Goal: Navigation & Orientation: Find specific page/section

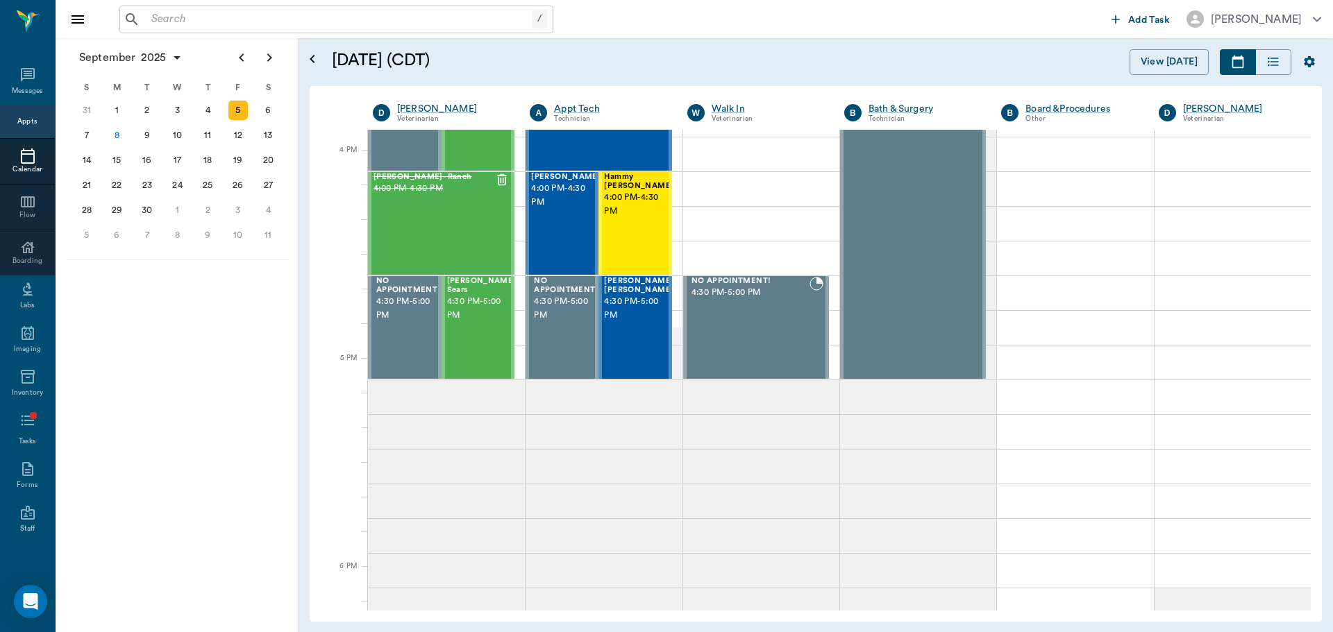
scroll to position [1670, 0]
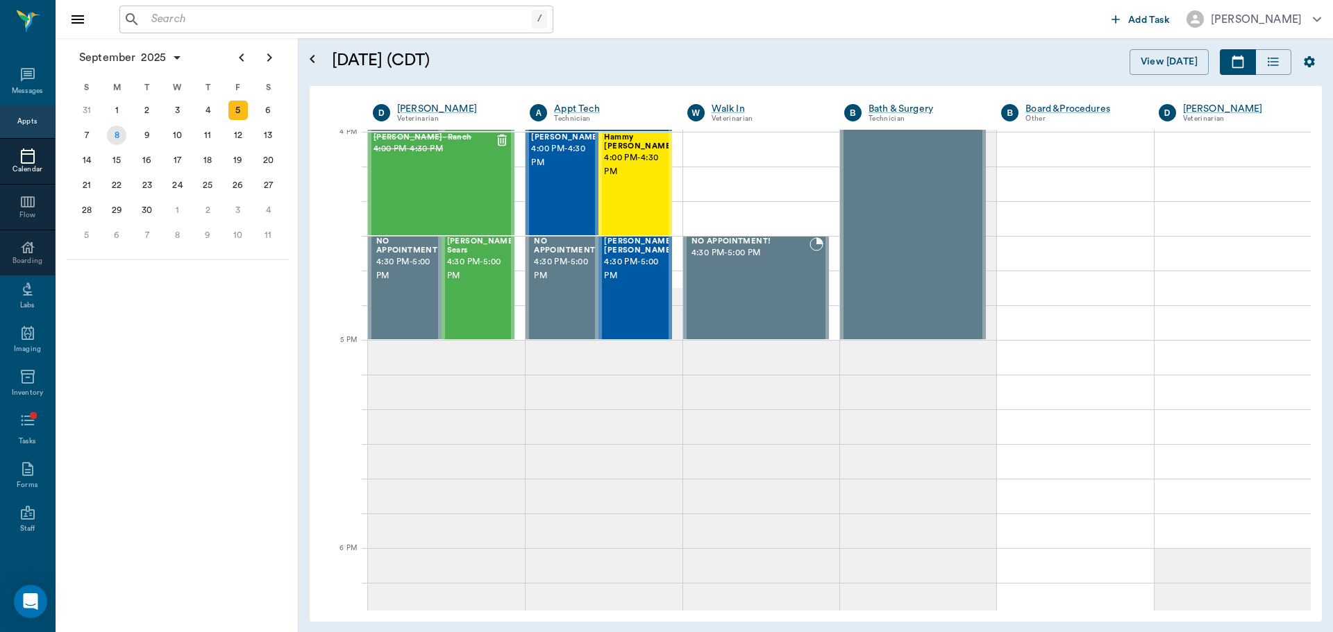
click at [115, 134] on div "8" at bounding box center [116, 135] width 19 height 19
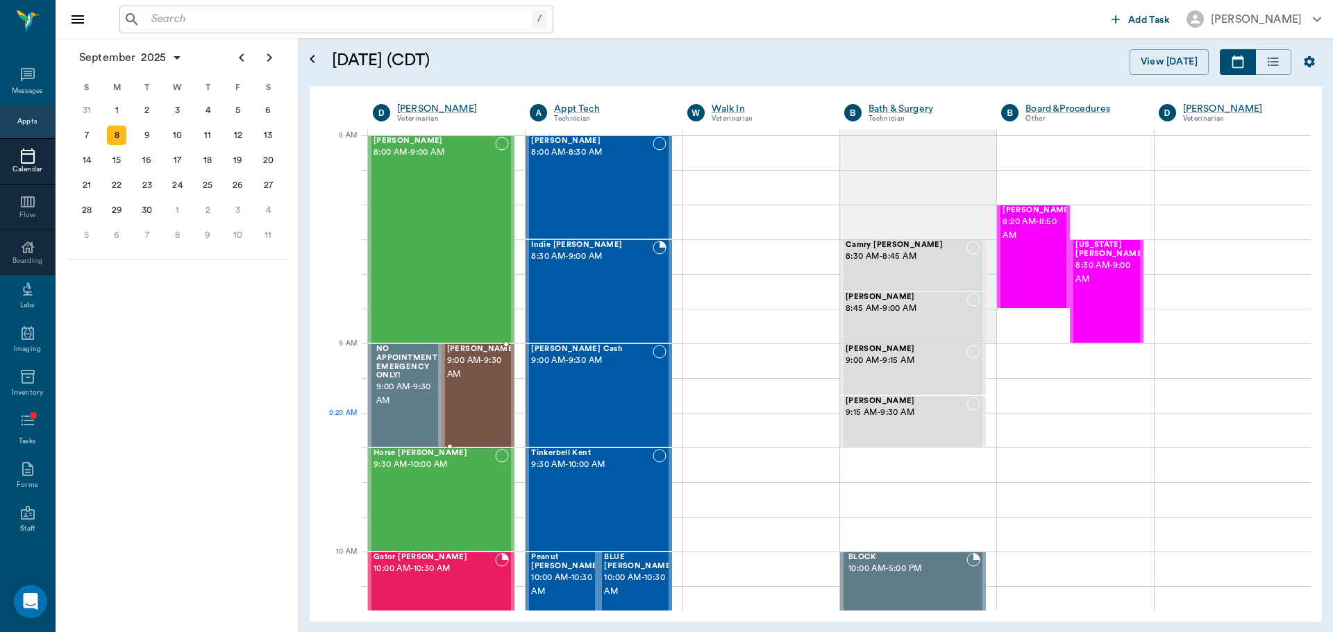
click at [471, 417] on div "[PERSON_NAME] 9:00 AM - 9:30 AM" at bounding box center [481, 395] width 69 height 101
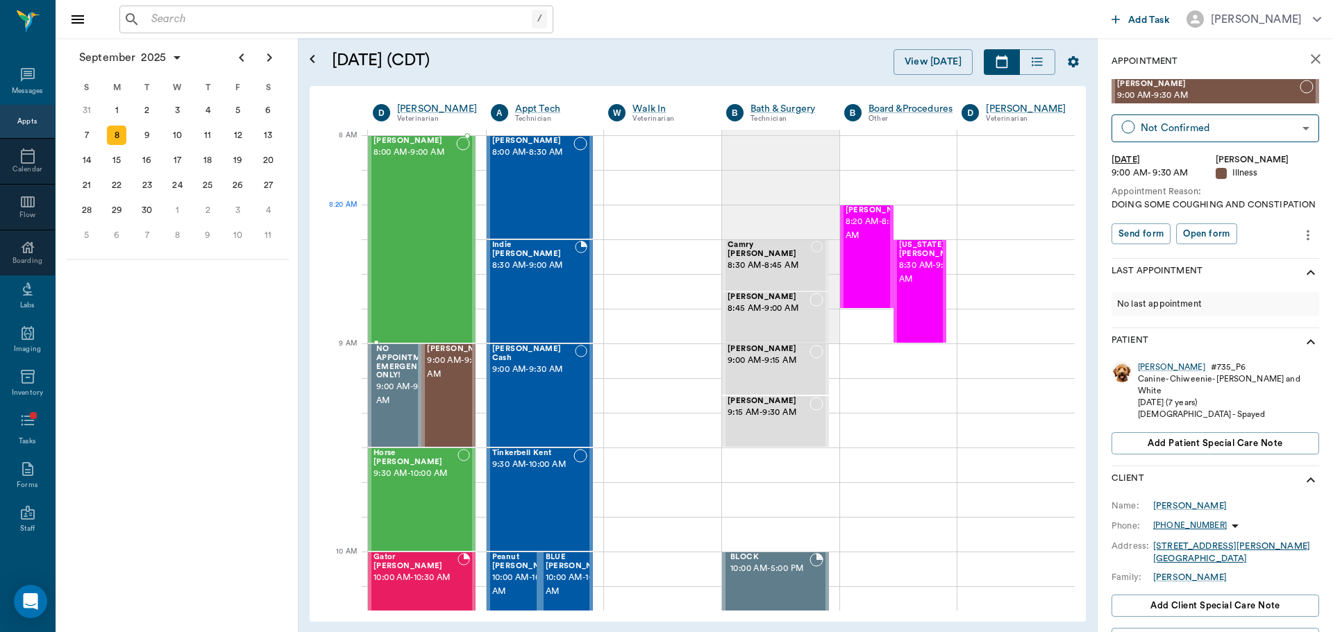
click at [452, 210] on div "[PERSON_NAME] 8:00 AM - 9:00 AM" at bounding box center [415, 239] width 83 height 205
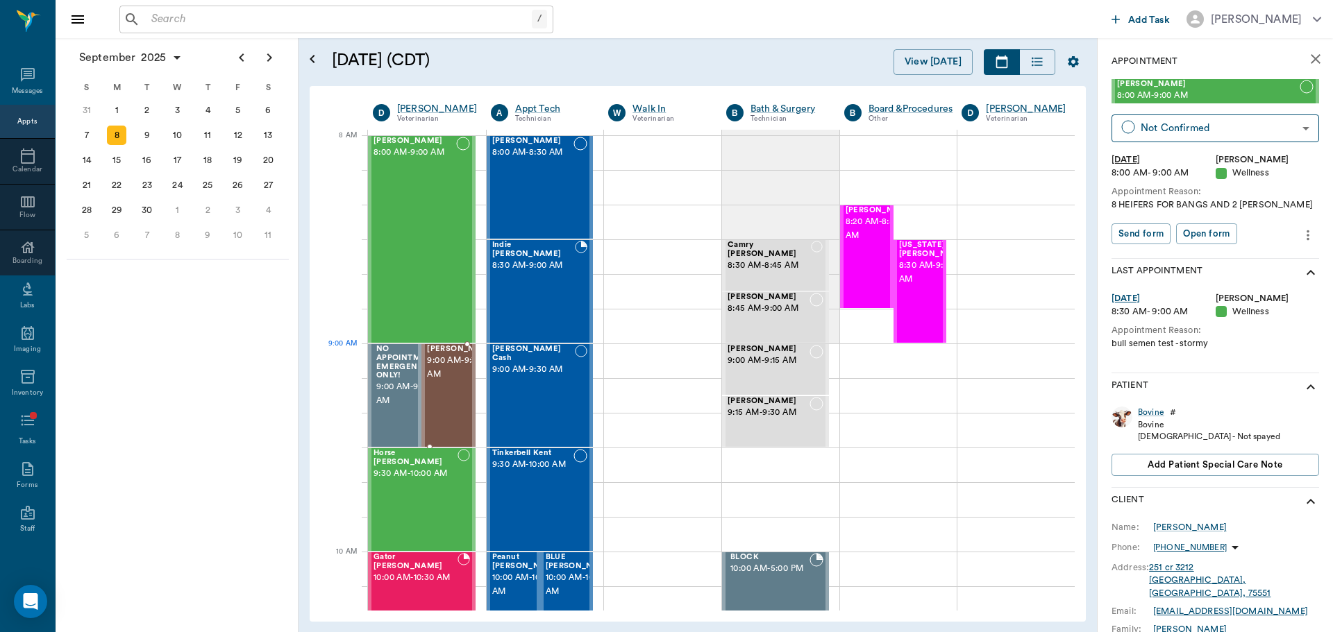
click at [455, 378] on span "9:00 AM - 9:30 AM" at bounding box center [461, 368] width 69 height 28
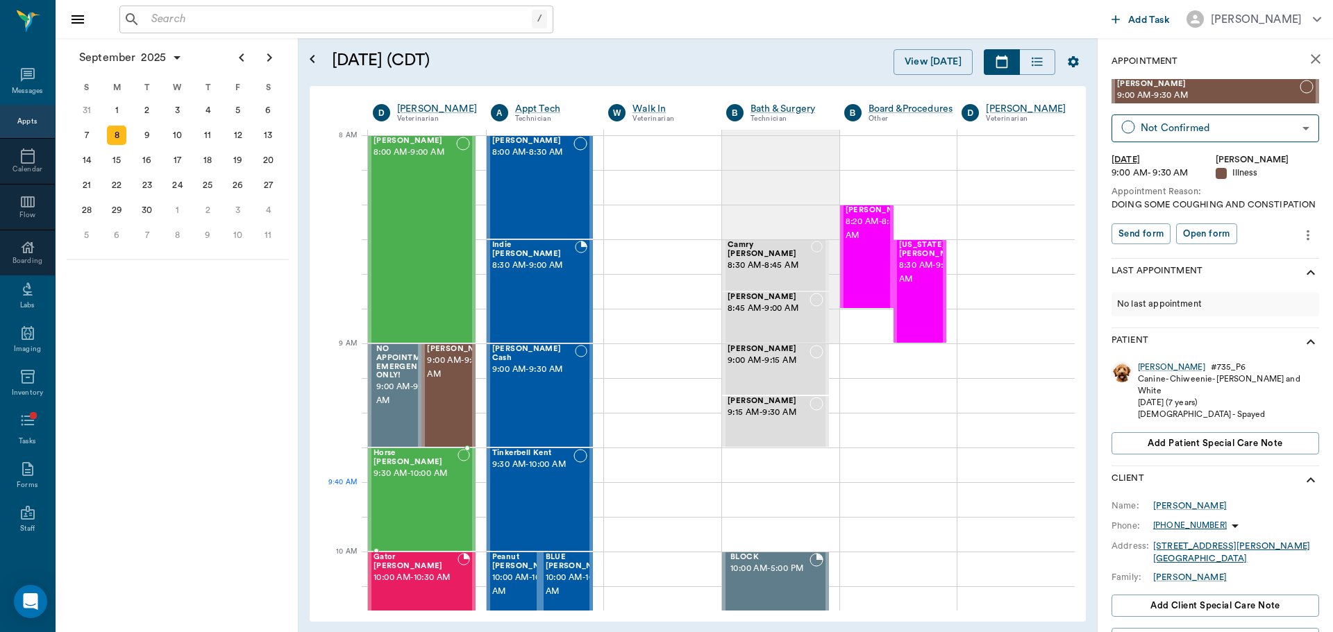
click at [458, 495] on div at bounding box center [464, 499] width 12 height 101
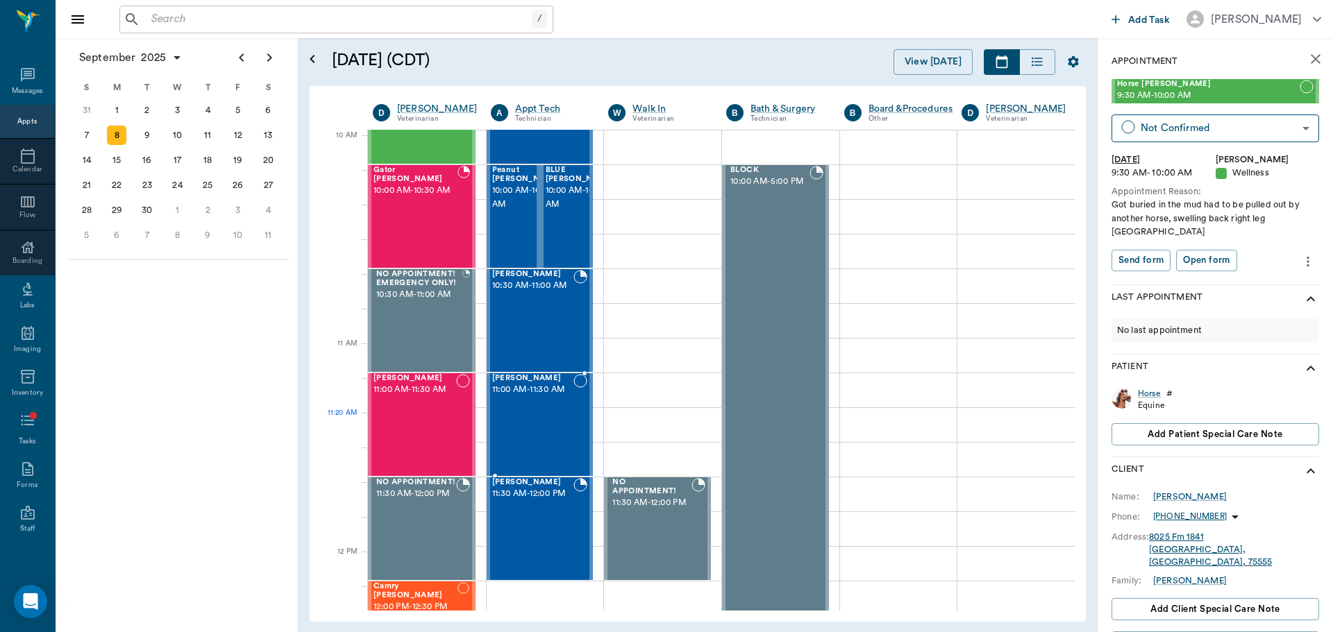
scroll to position [417, 0]
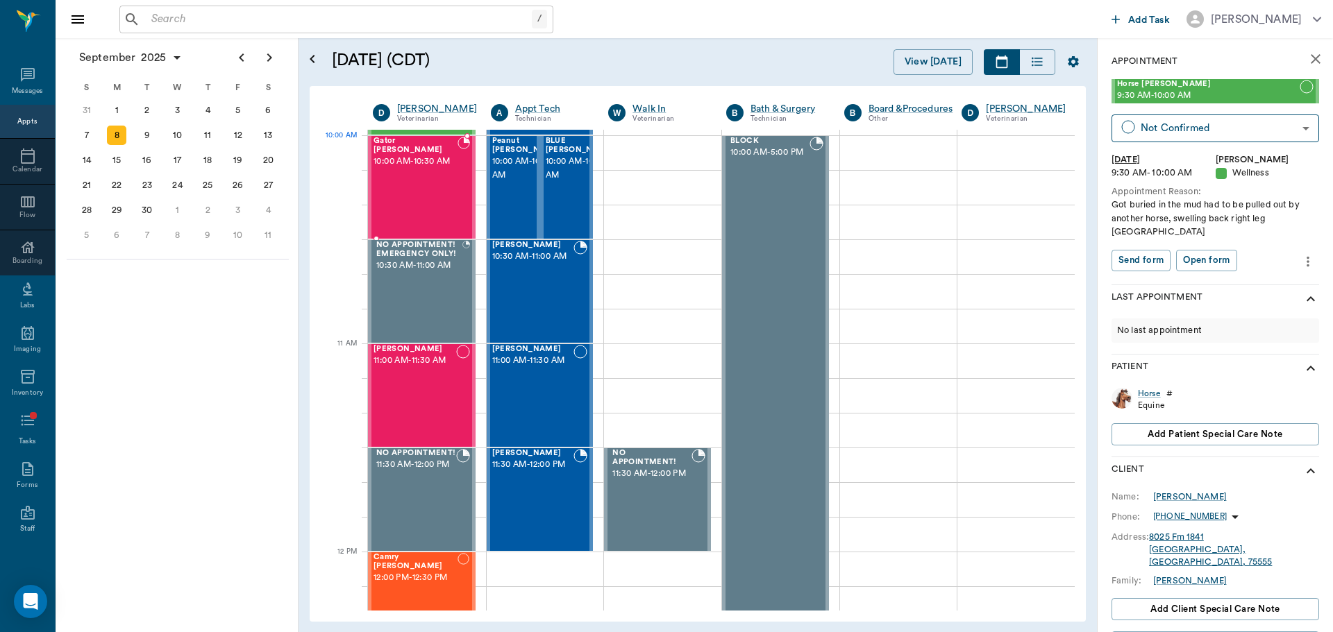
click at [411, 155] on span "10:00 AM - 10:30 AM" at bounding box center [416, 162] width 84 height 14
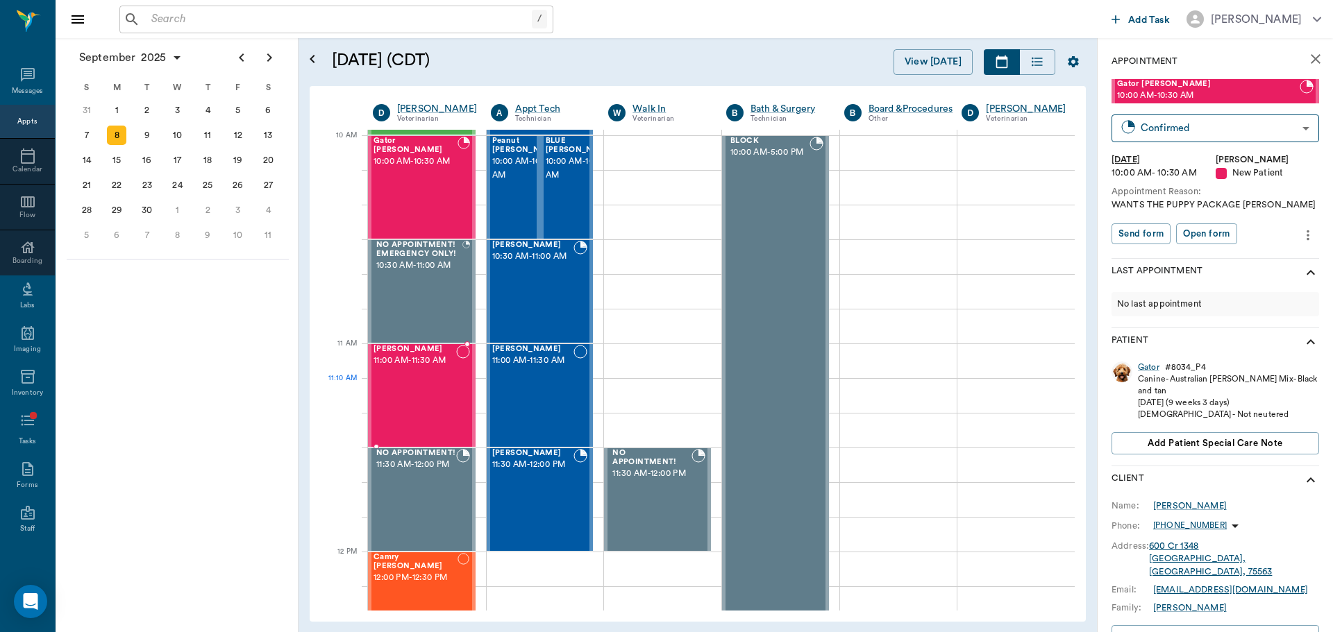
click at [456, 385] on div at bounding box center [463, 395] width 14 height 101
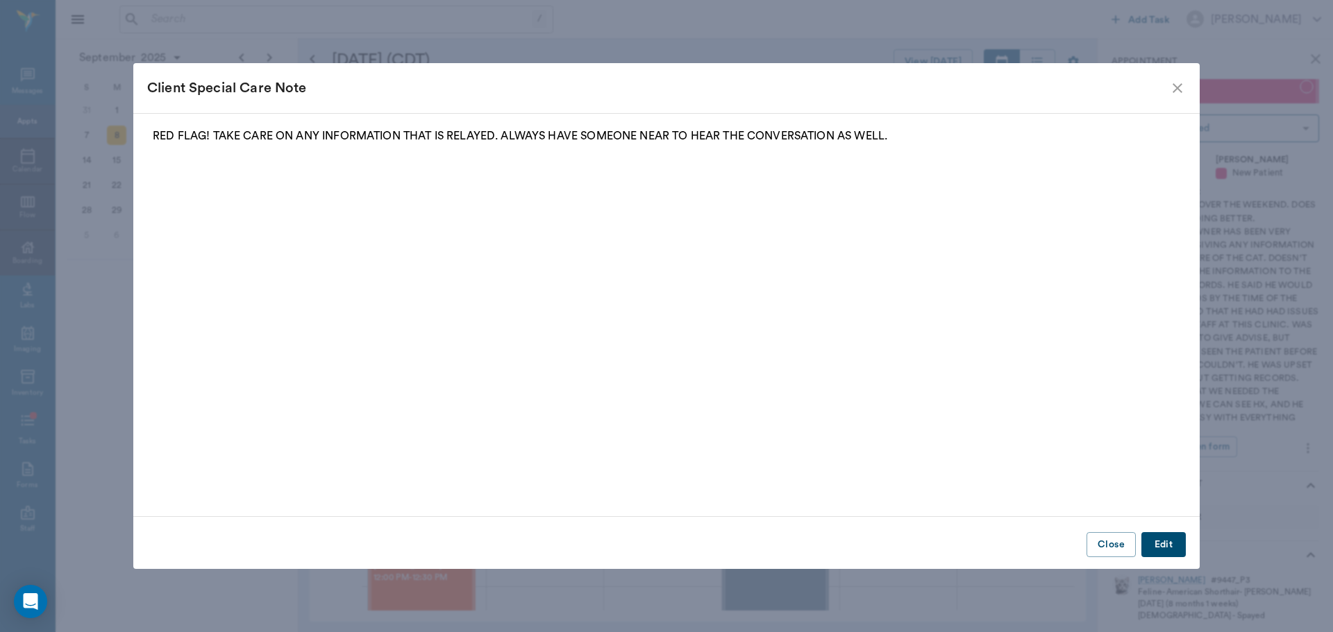
click at [1179, 94] on icon "close" at bounding box center [1177, 88] width 17 height 17
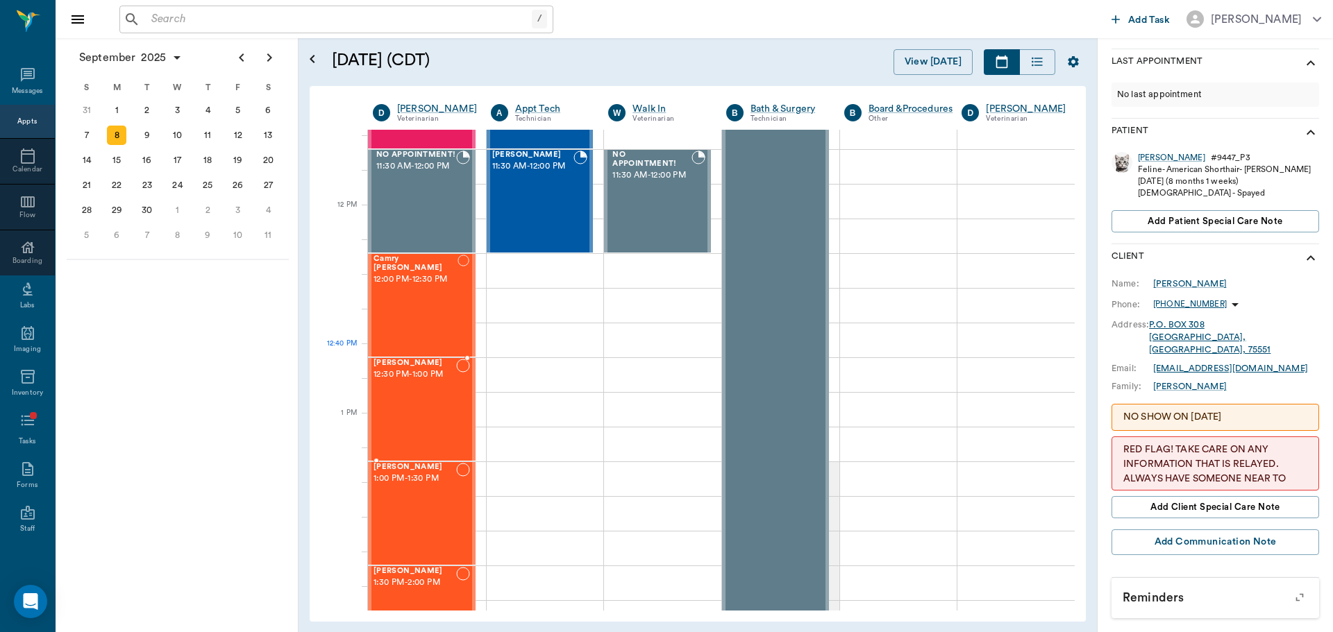
scroll to position [764, 0]
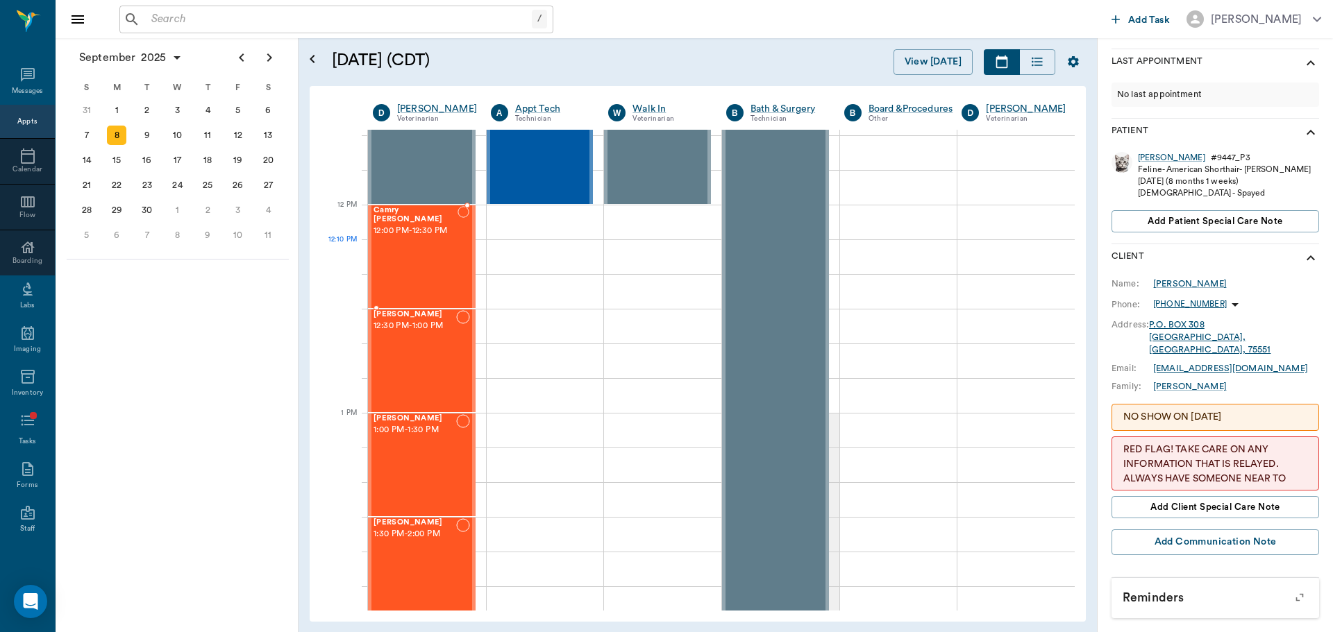
click at [426, 253] on div "Camry [PERSON_NAME] 12:00 PM - 12:30 PM" at bounding box center [416, 256] width 84 height 101
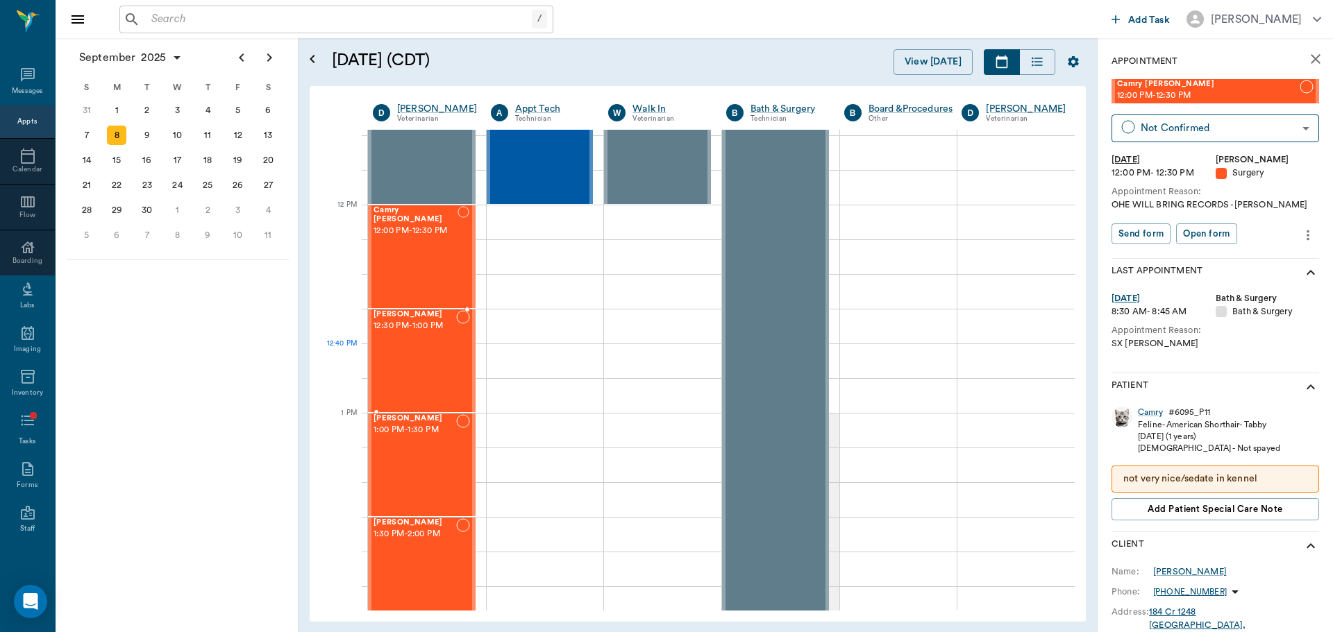
click at [401, 344] on div "[PERSON_NAME] 12:30 PM - 1:00 PM" at bounding box center [415, 360] width 83 height 101
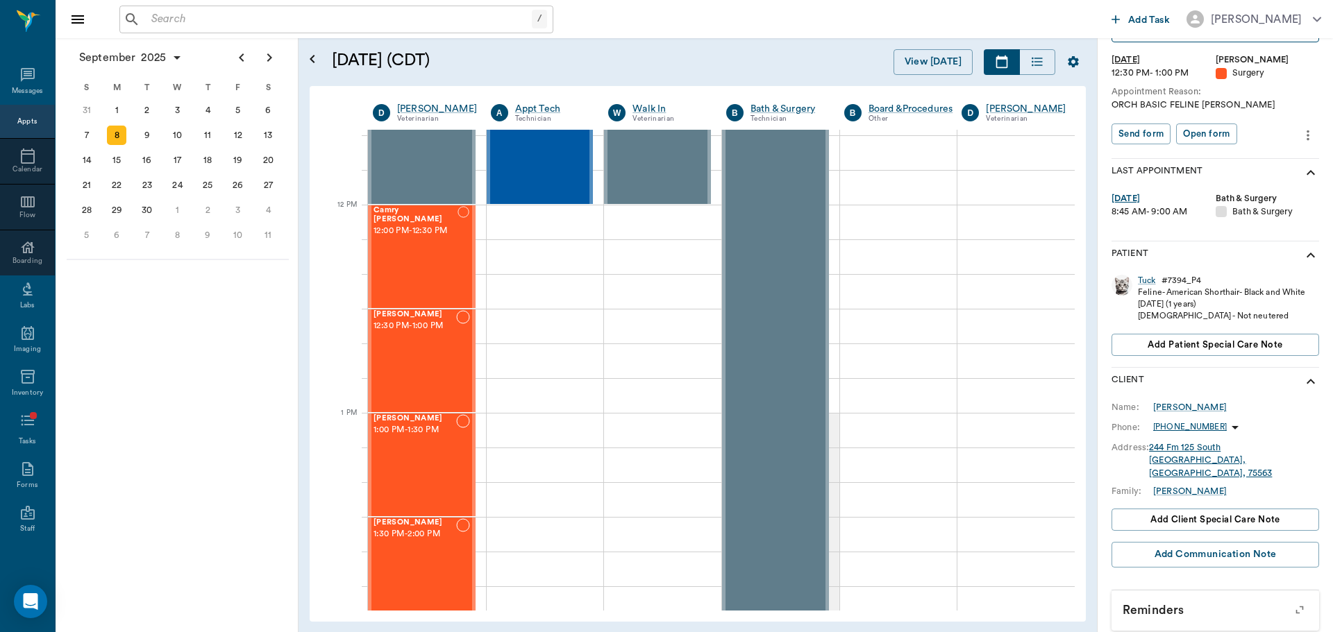
scroll to position [112, 0]
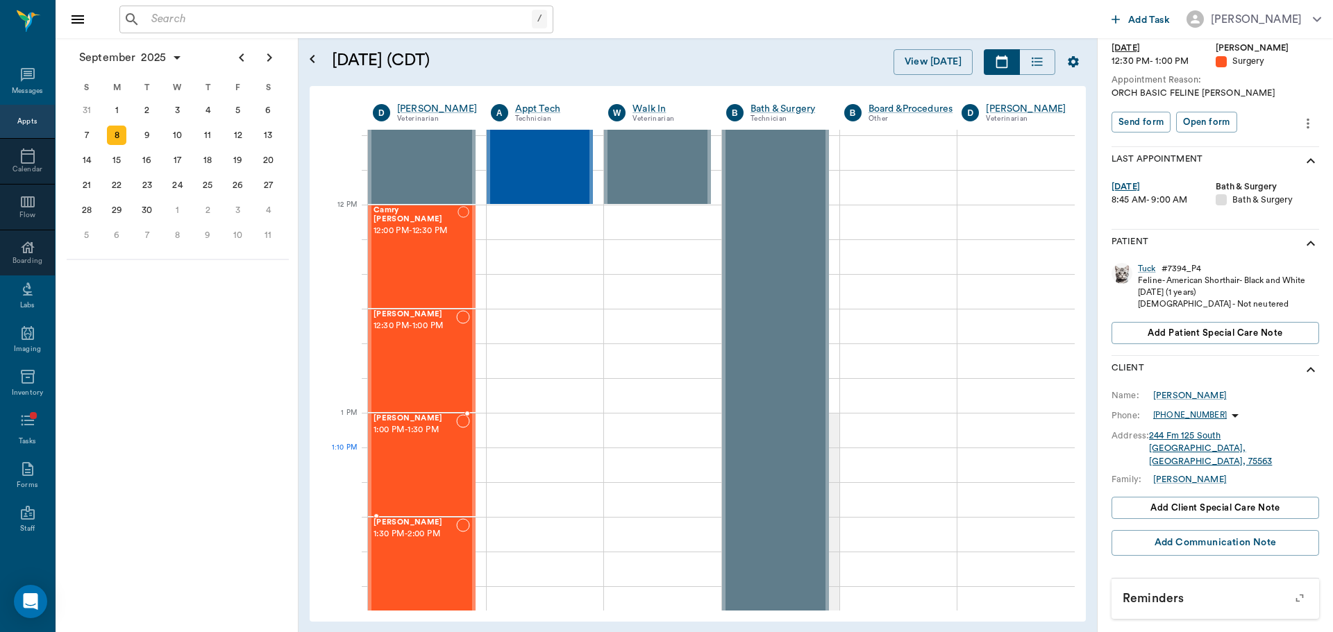
click at [441, 459] on div "[PERSON_NAME] 1:00 PM - 1:30 PM" at bounding box center [415, 464] width 83 height 101
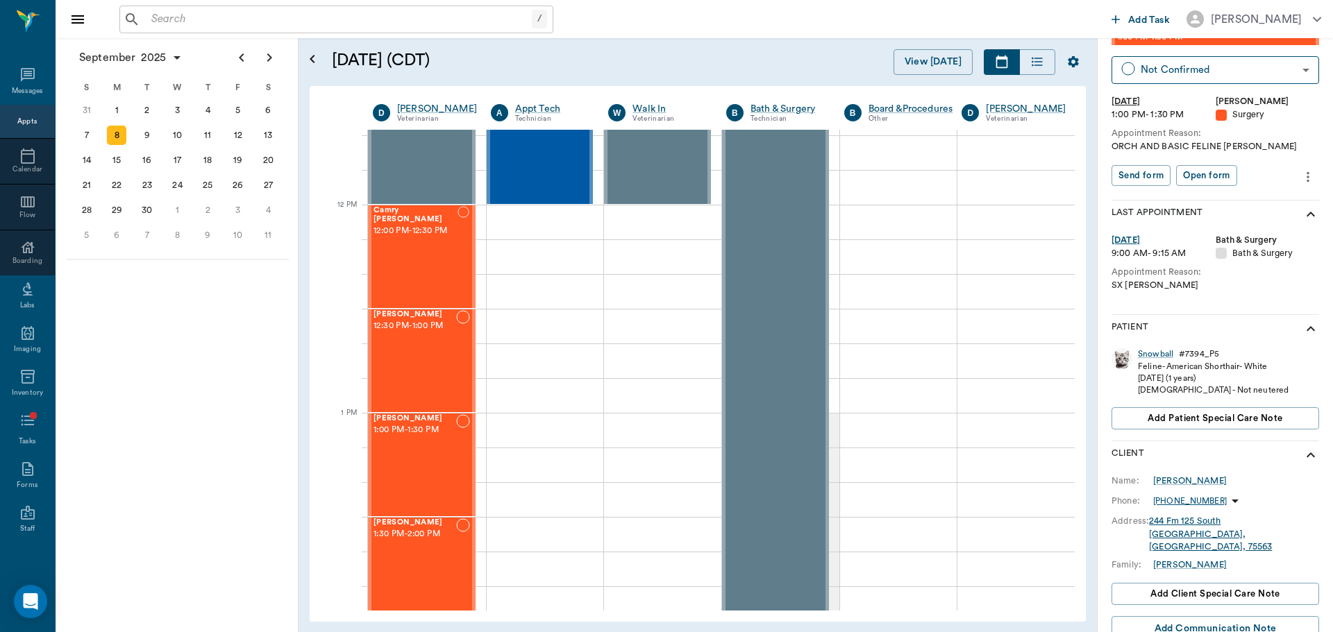
scroll to position [132, 0]
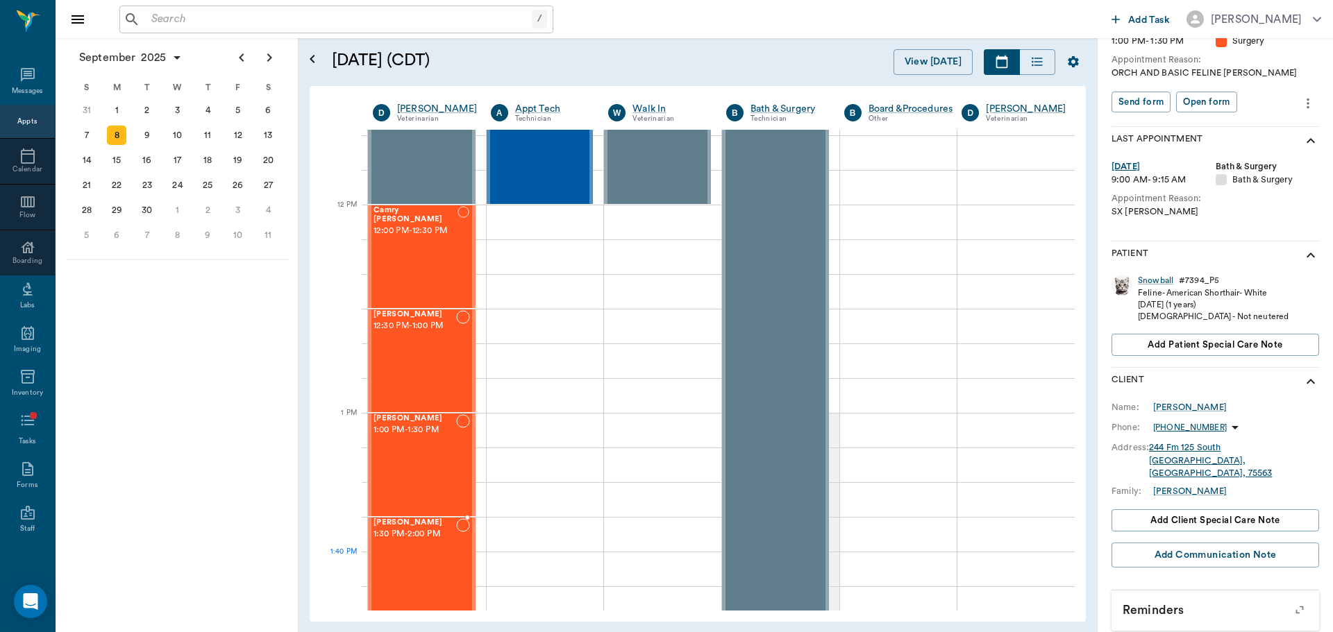
click at [424, 557] on div "[PERSON_NAME] 1:30 PM - 2:00 PM" at bounding box center [415, 569] width 83 height 101
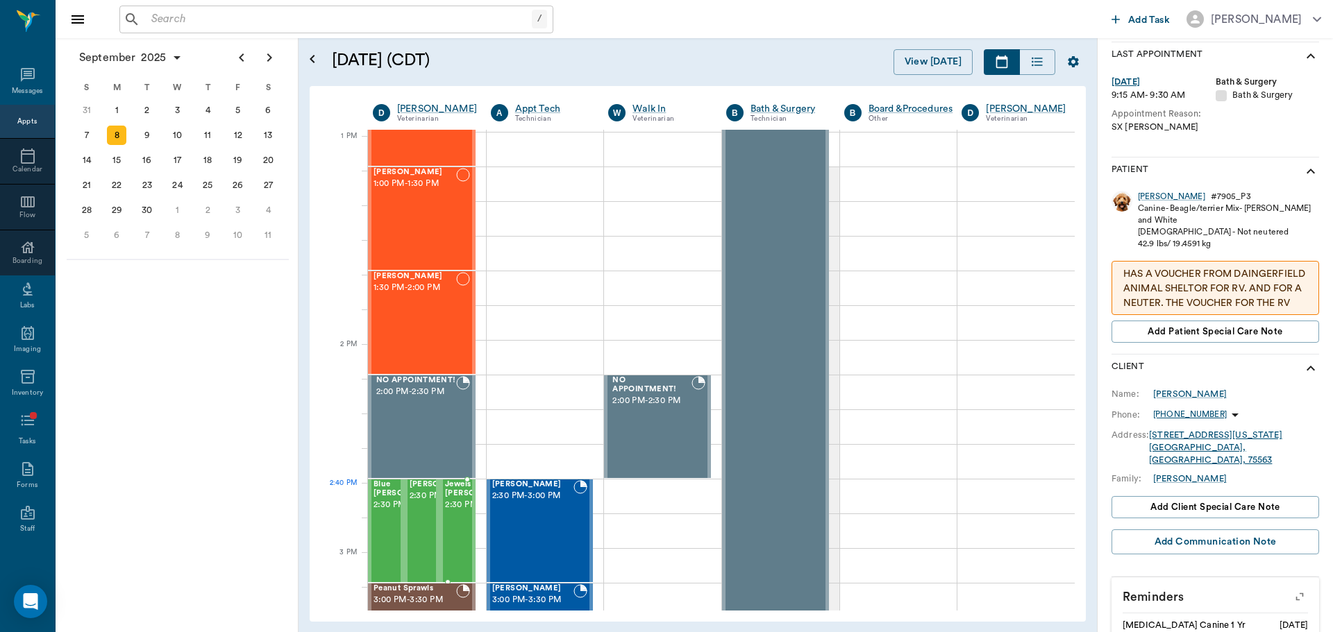
scroll to position [1041, 0]
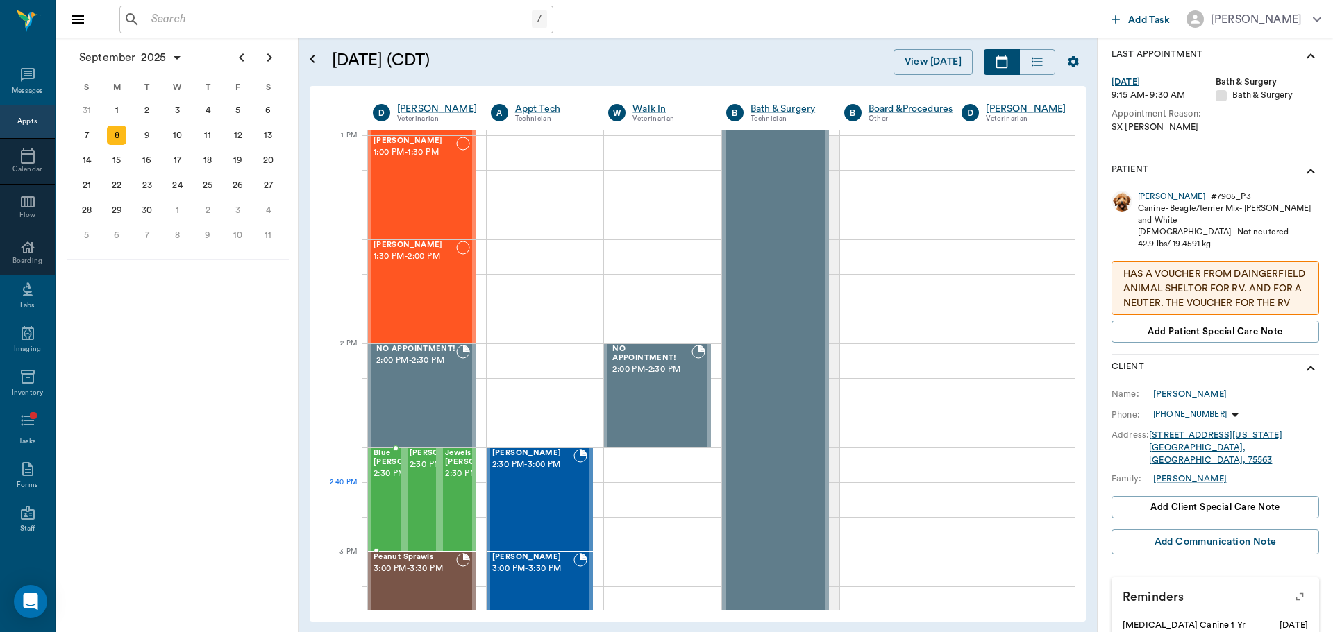
click at [386, 481] on span "2:30 PM - 3:00 PM" at bounding box center [408, 474] width 69 height 14
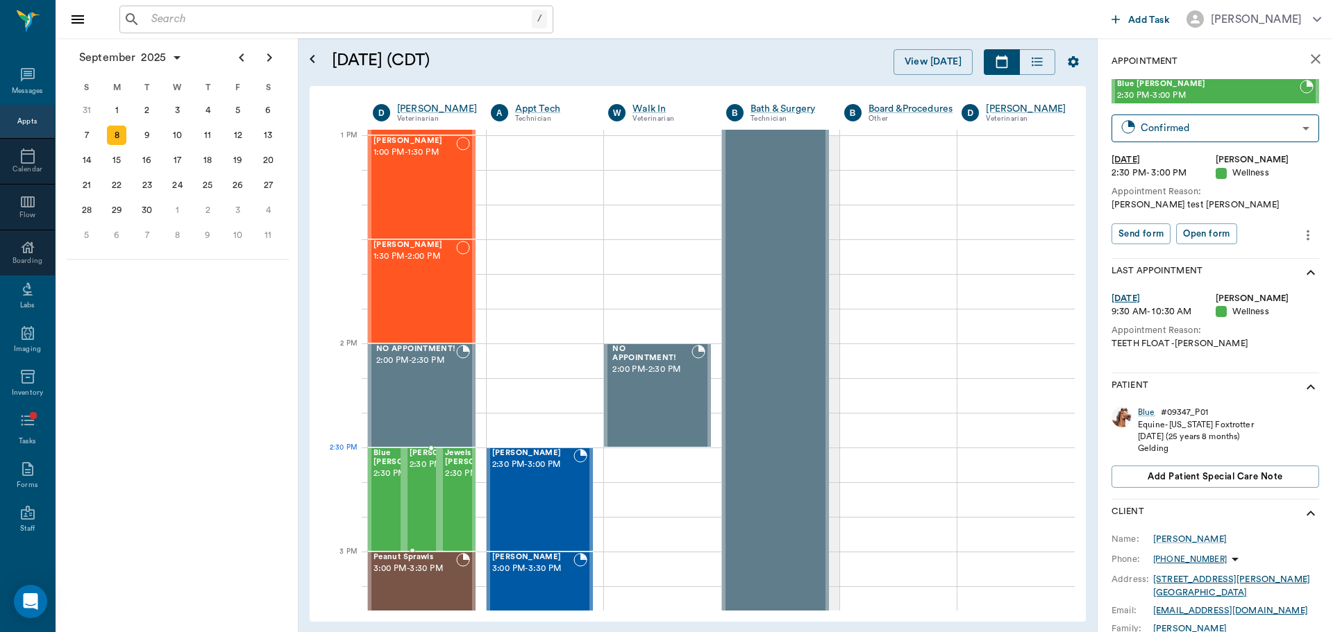
click at [419, 472] on span "2:30 PM - 3:00 PM" at bounding box center [444, 465] width 69 height 14
click at [446, 475] on span "2:30 PM - 3:00 PM" at bounding box center [479, 474] width 69 height 14
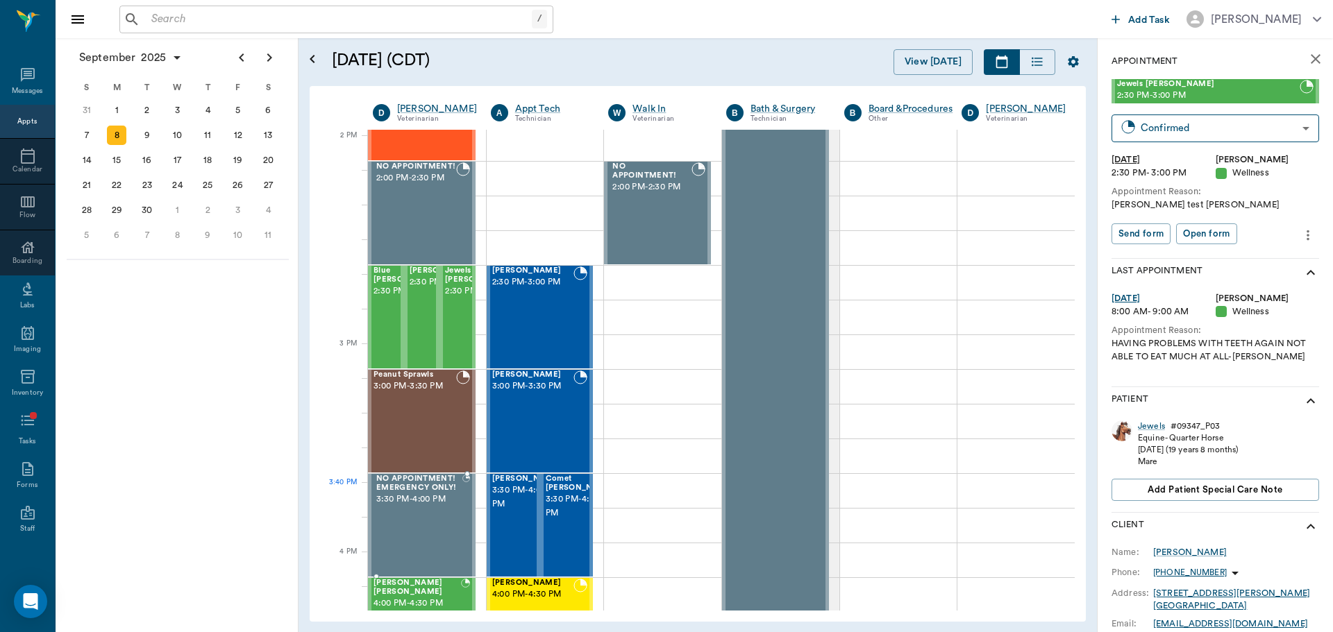
scroll to position [1250, 0]
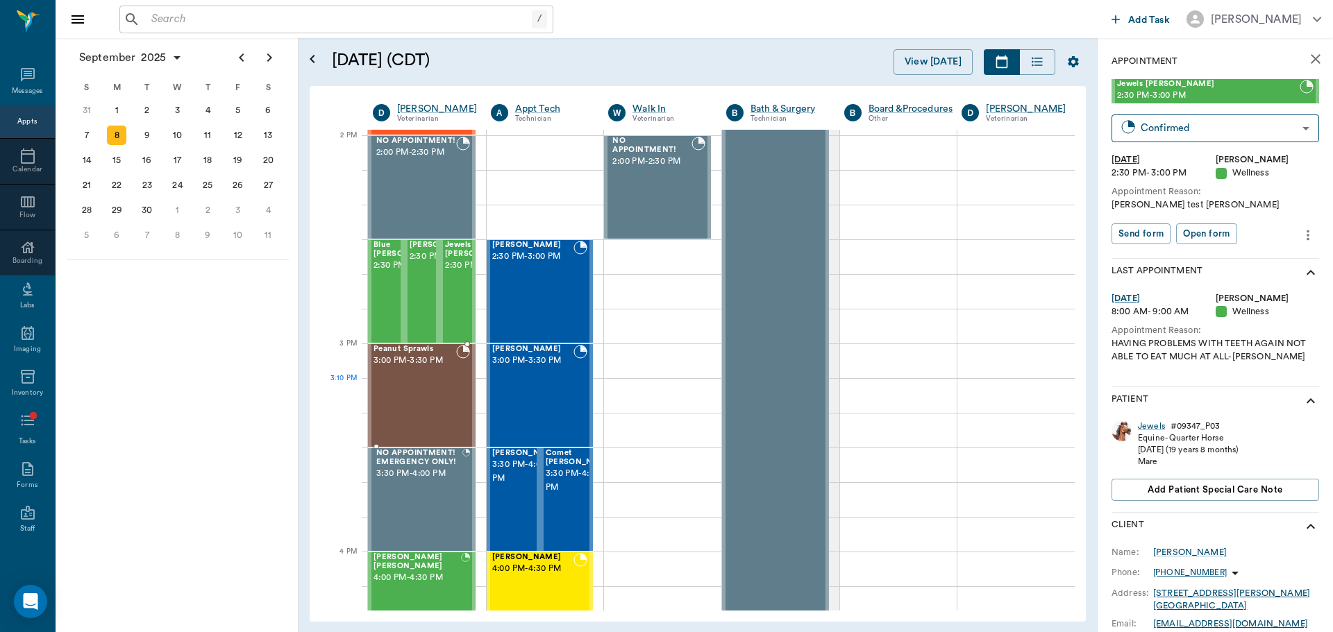
click at [435, 403] on div "Peanut Sprawls 3:00 PM - 3:30 PM" at bounding box center [415, 395] width 83 height 101
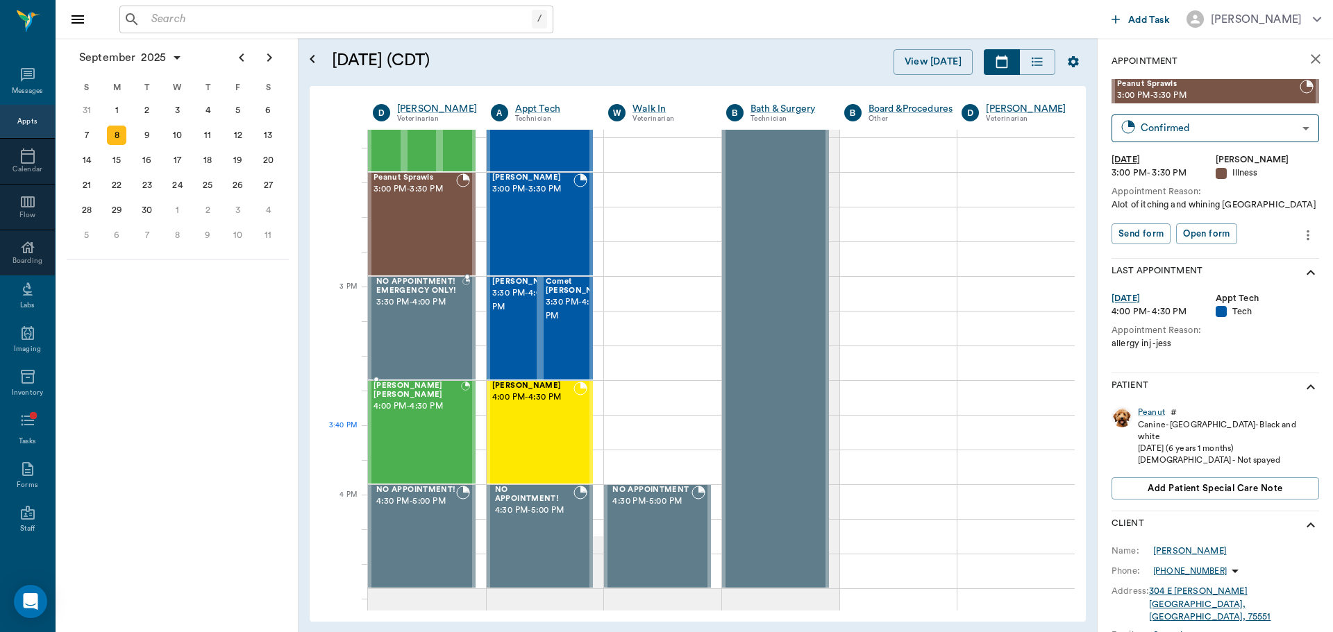
scroll to position [1458, 0]
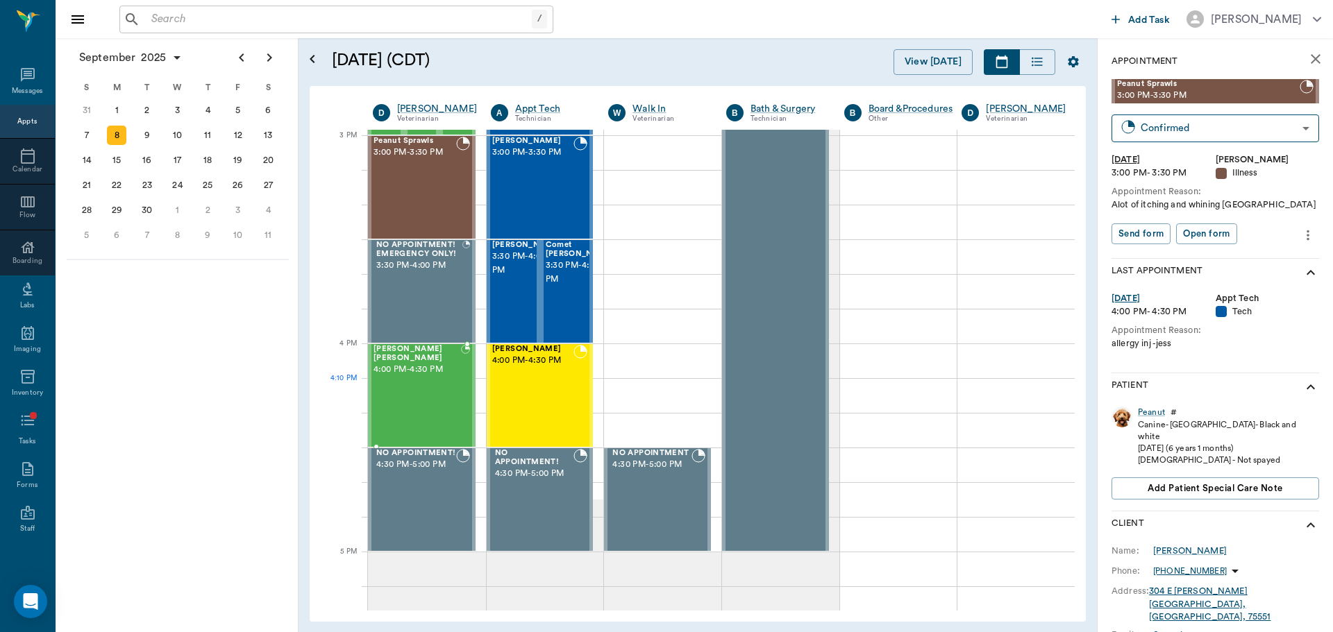
click at [445, 403] on div "[PERSON_NAME] [PERSON_NAME] 4:00 PM - 4:30 PM" at bounding box center [417, 395] width 87 height 101
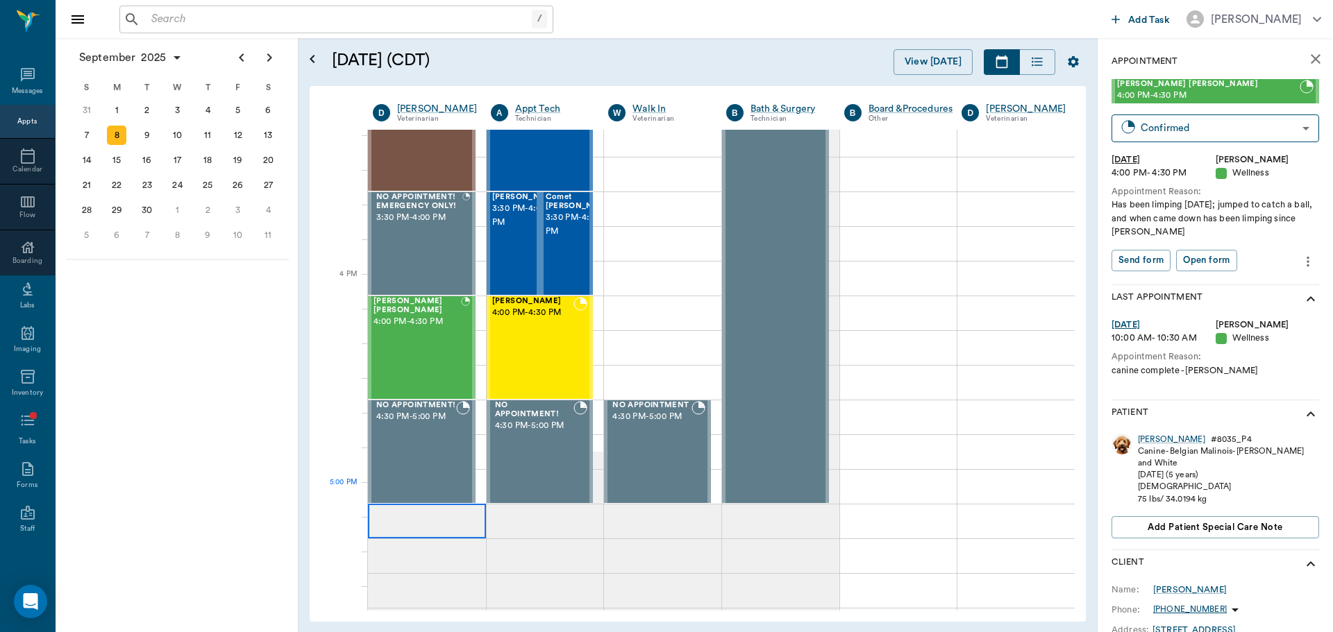
scroll to position [1527, 0]
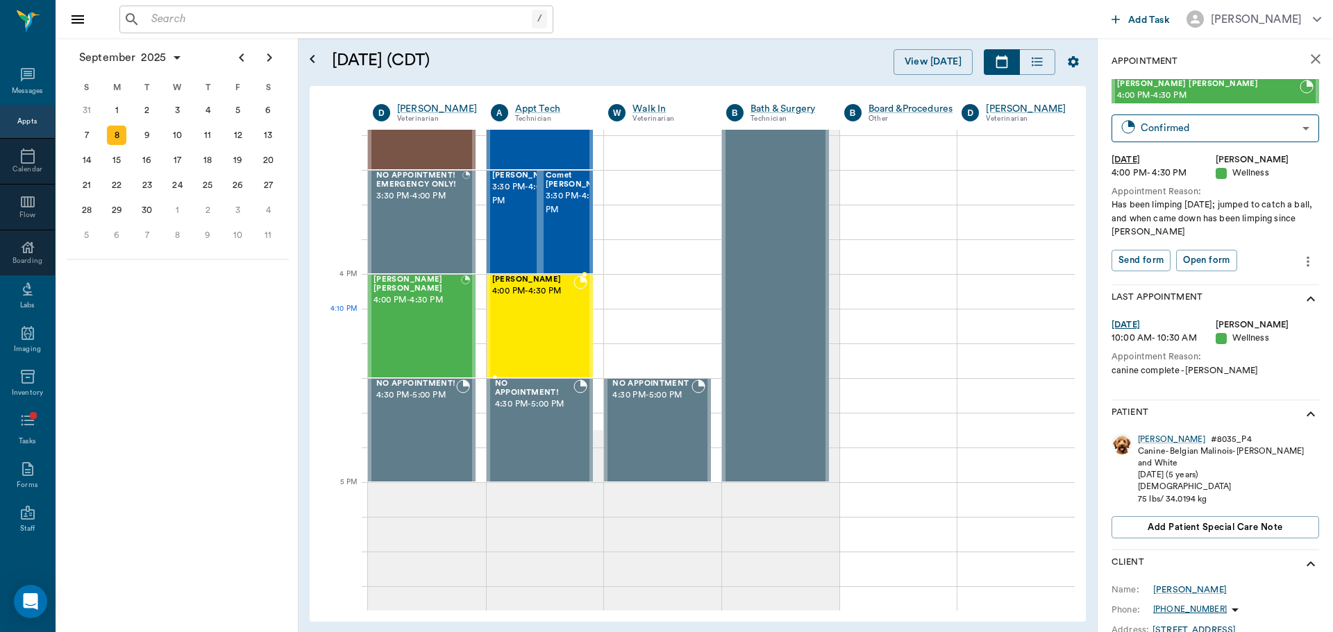
click at [519, 328] on div "[PERSON_NAME] 4:00 PM - 4:30 PM" at bounding box center [533, 326] width 82 height 101
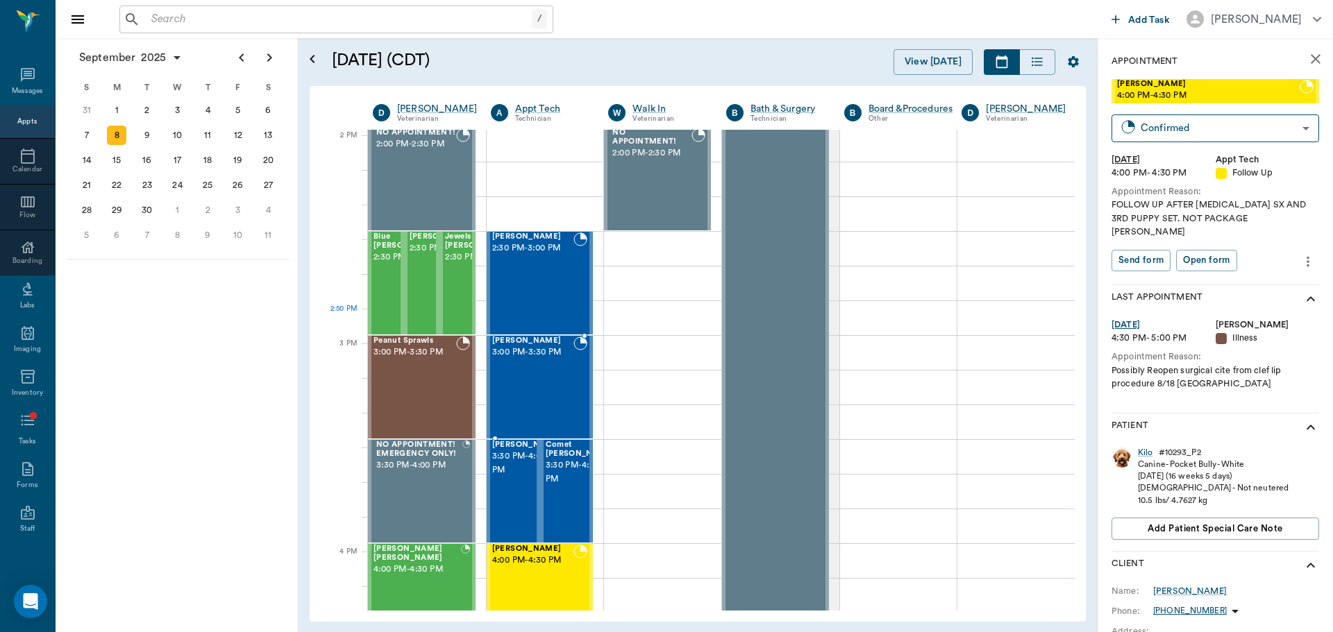
scroll to position [1250, 0]
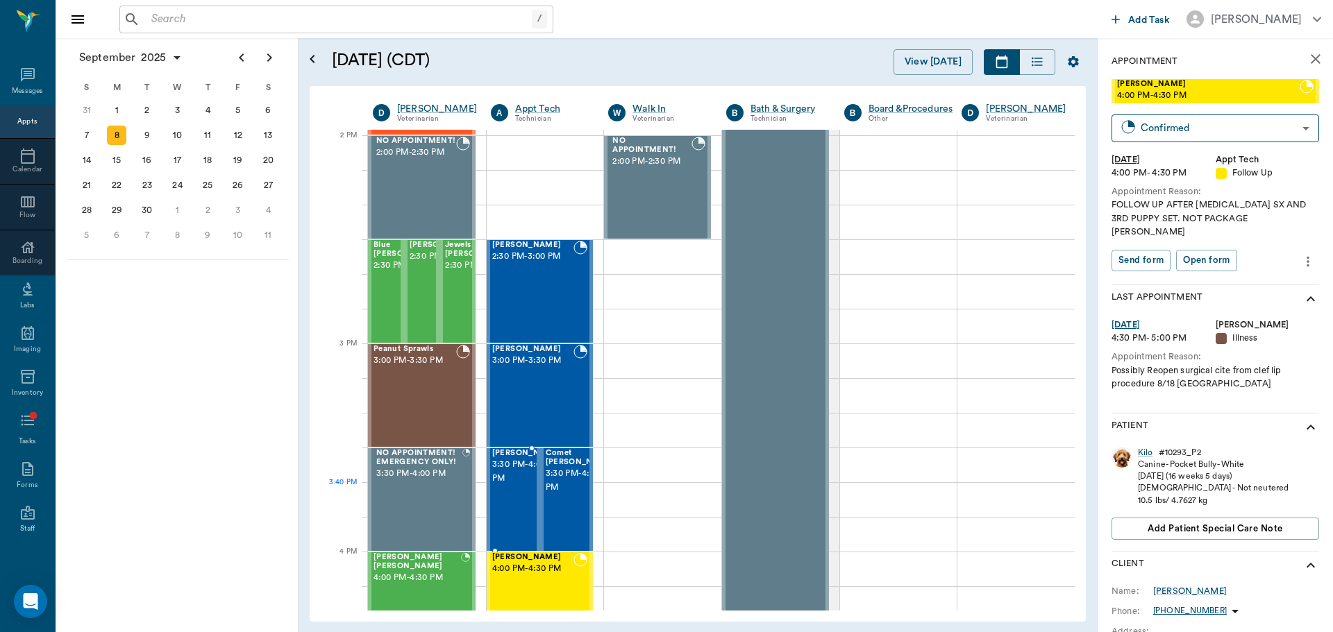
click at [512, 486] on span "3:30 PM - 4:00 PM" at bounding box center [526, 472] width 69 height 28
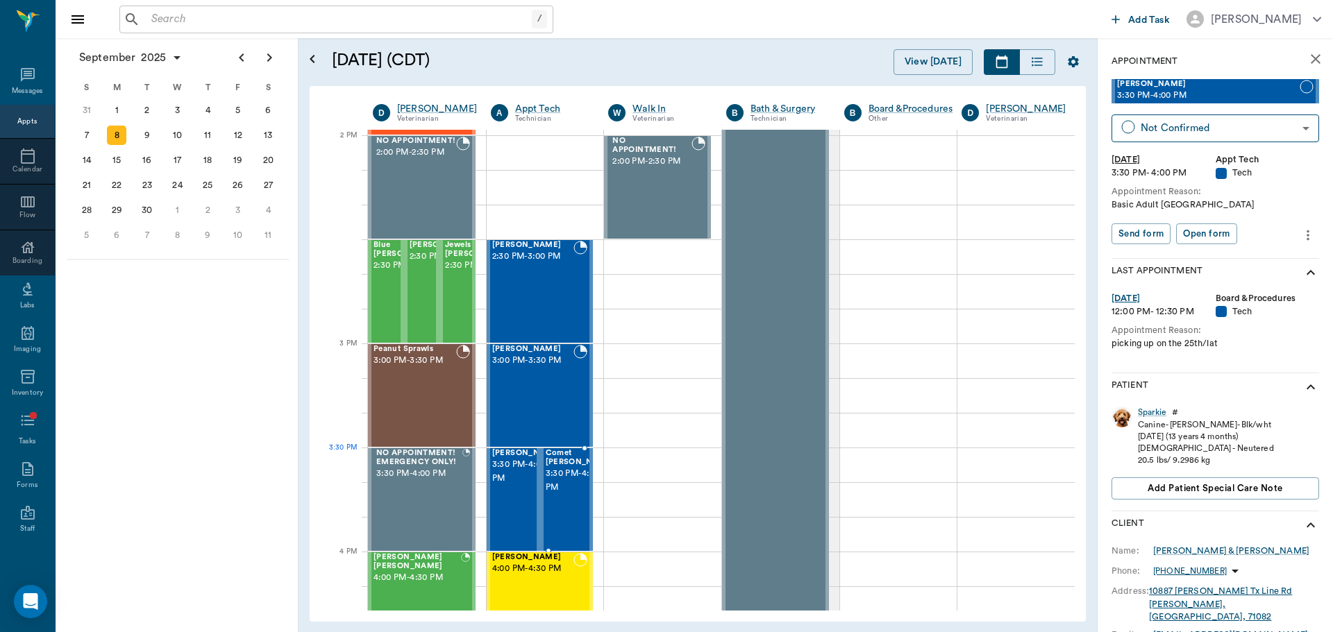
click at [564, 469] on span "3:30 PM - 4:00 PM" at bounding box center [580, 481] width 69 height 28
click at [546, 385] on div "[PERSON_NAME] 3:00 PM - 3:30 PM" at bounding box center [533, 395] width 82 height 101
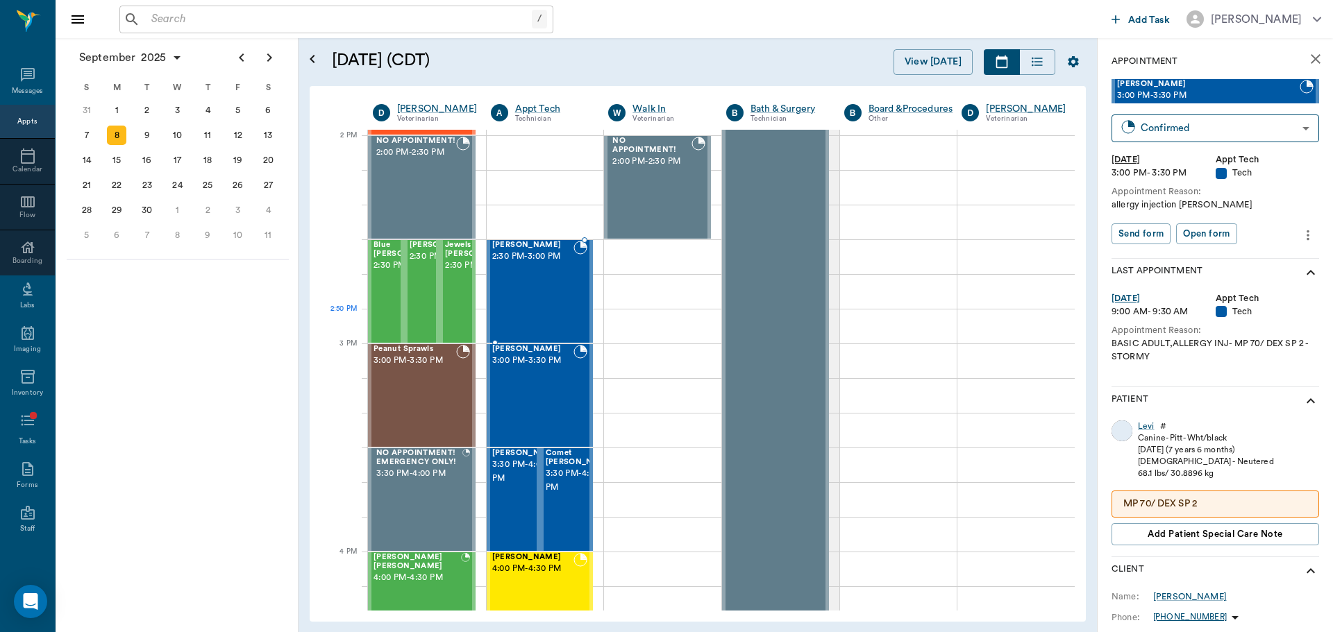
click at [555, 310] on div "[PERSON_NAME] 2:30 PM - 3:00 PM" at bounding box center [533, 291] width 82 height 101
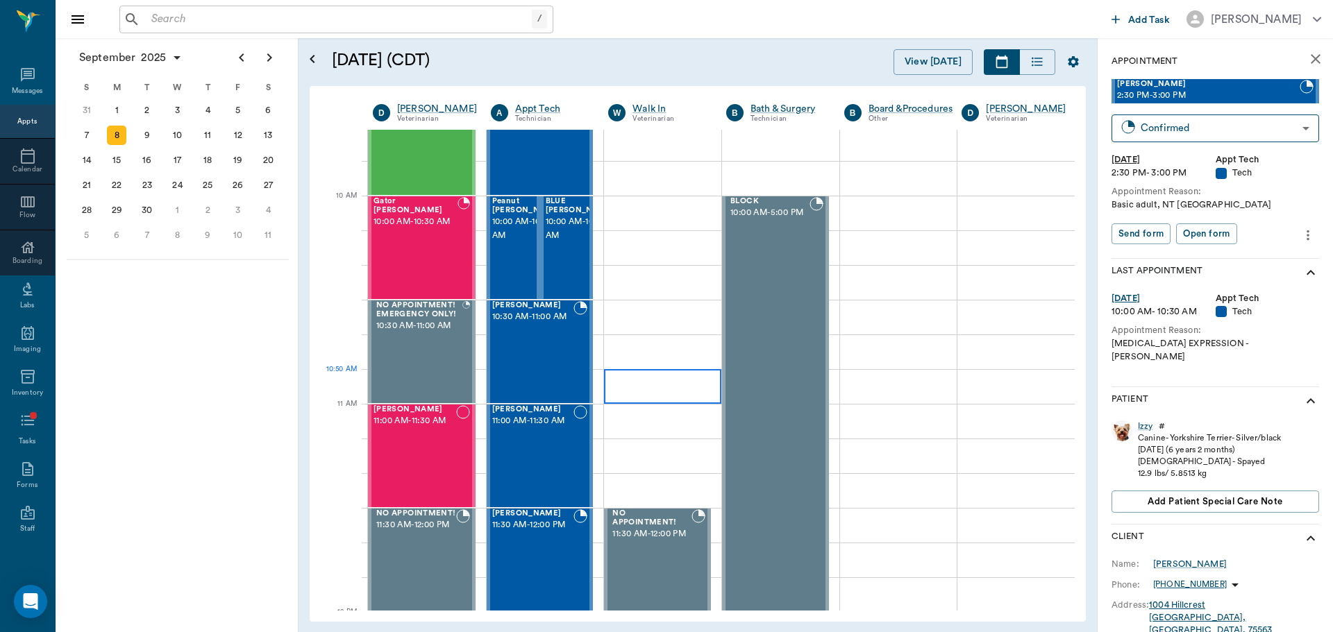
scroll to position [347, 0]
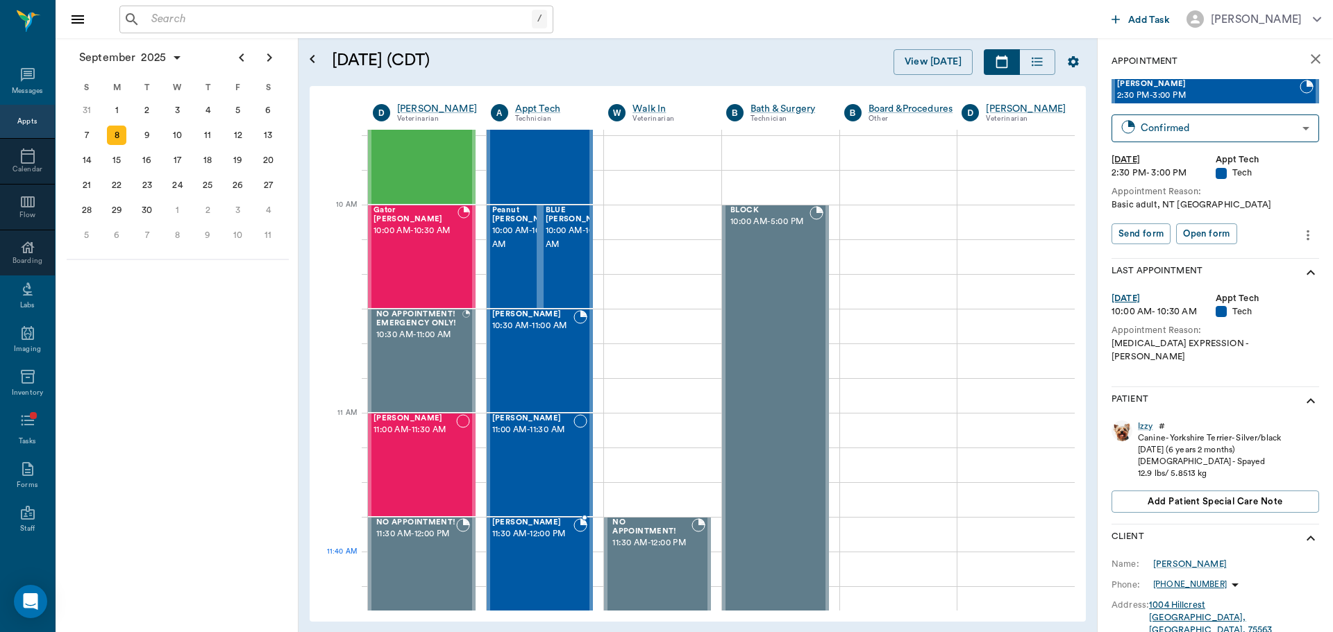
click at [546, 571] on div "[PERSON_NAME] 11:30 AM - 12:00 PM" at bounding box center [533, 569] width 82 height 101
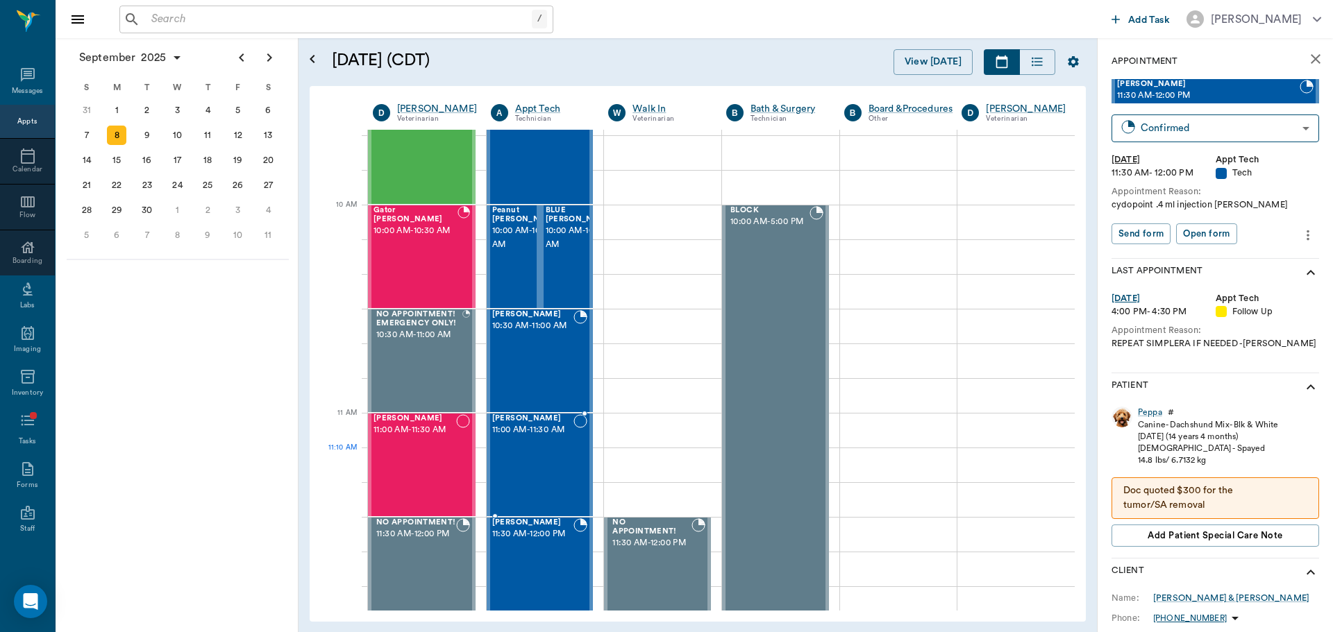
click at [528, 460] on div "[PERSON_NAME] 11:00 AM - 11:30 AM" at bounding box center [533, 464] width 82 height 101
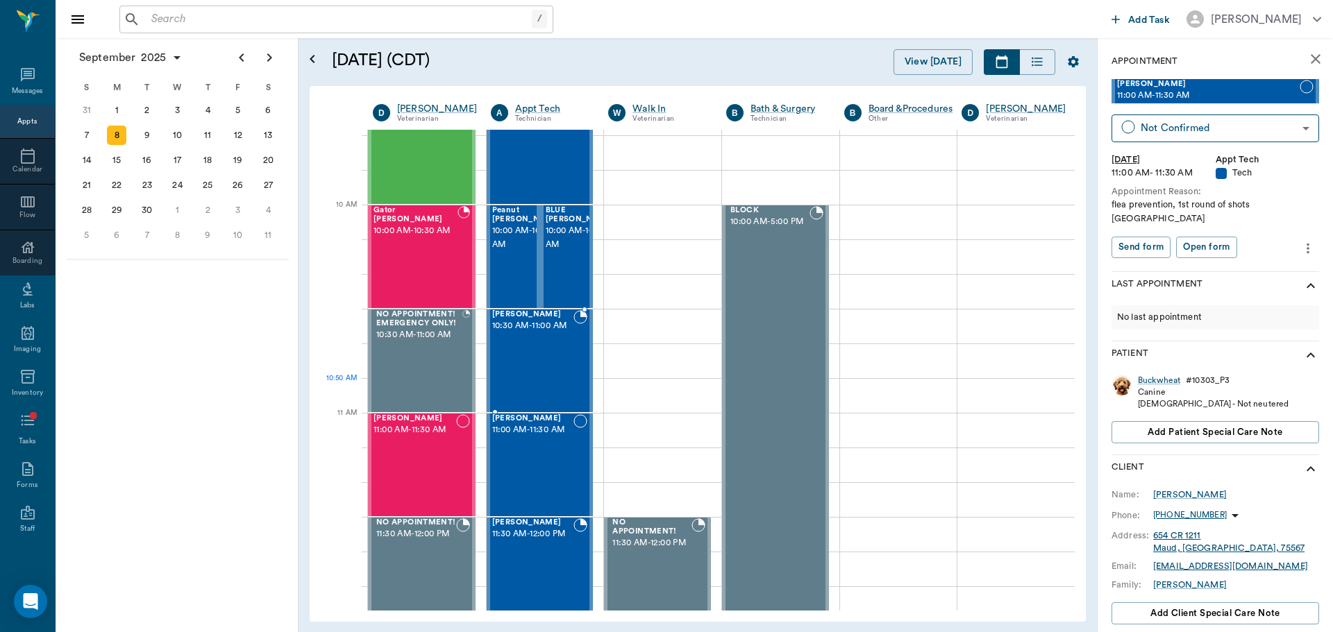
click at [523, 384] on div "[PERSON_NAME] 10:30 AM - 11:00 AM" at bounding box center [533, 360] width 82 height 101
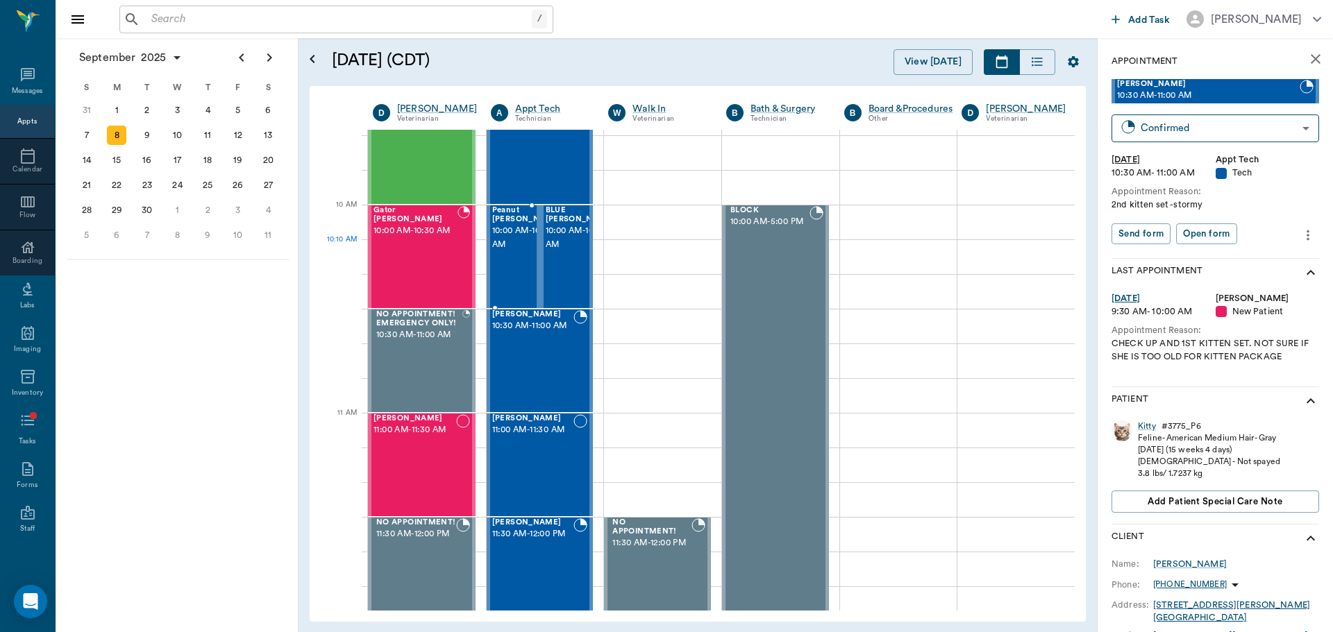
click at [517, 252] on span "10:00 AM - 10:30 AM" at bounding box center [526, 238] width 69 height 28
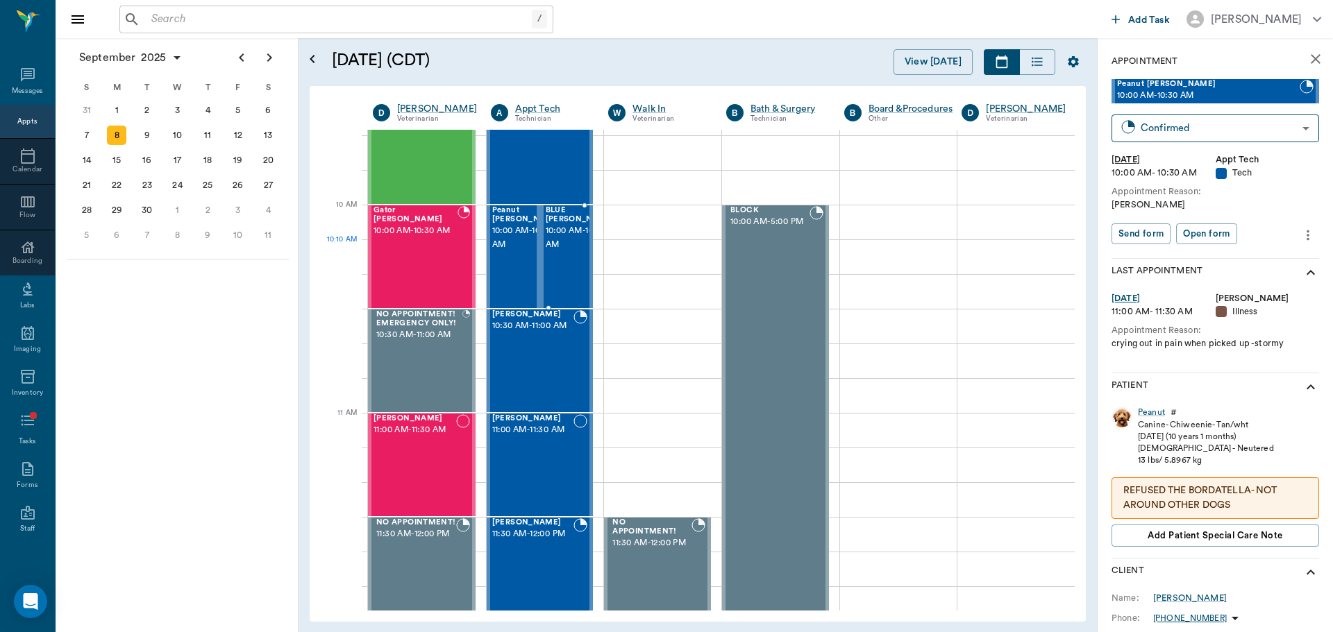
click at [553, 241] on span "10:00 AM - 10:30 AM" at bounding box center [580, 238] width 69 height 28
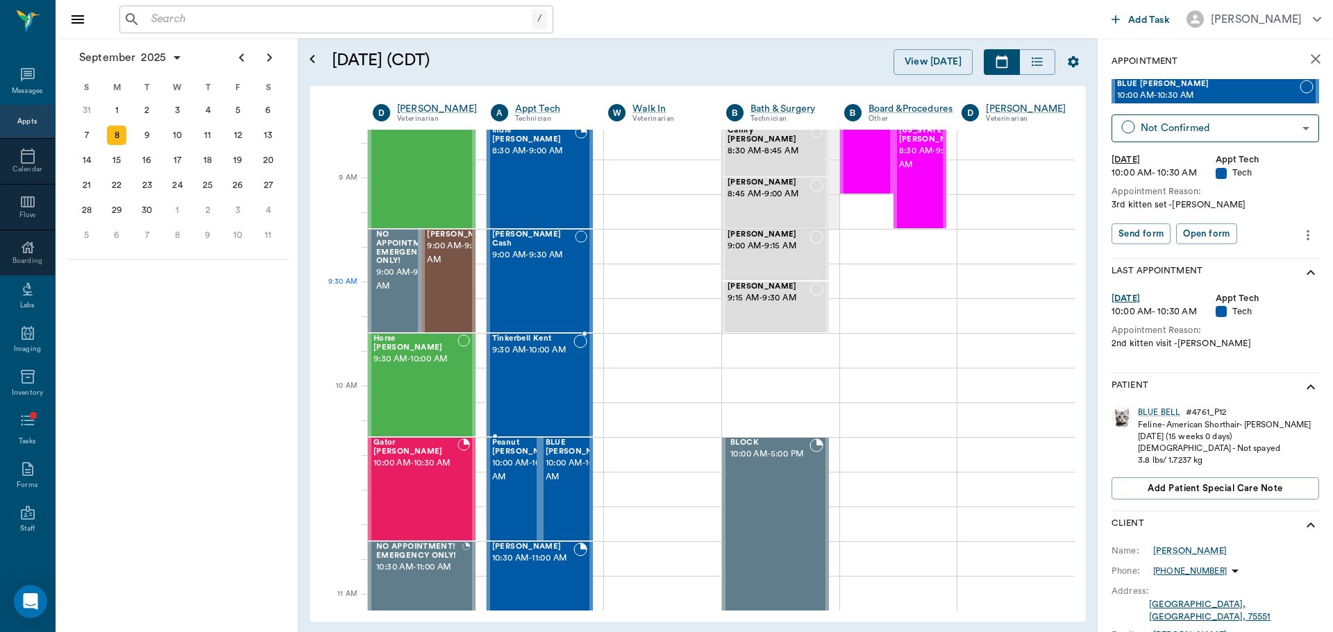
scroll to position [69, 0]
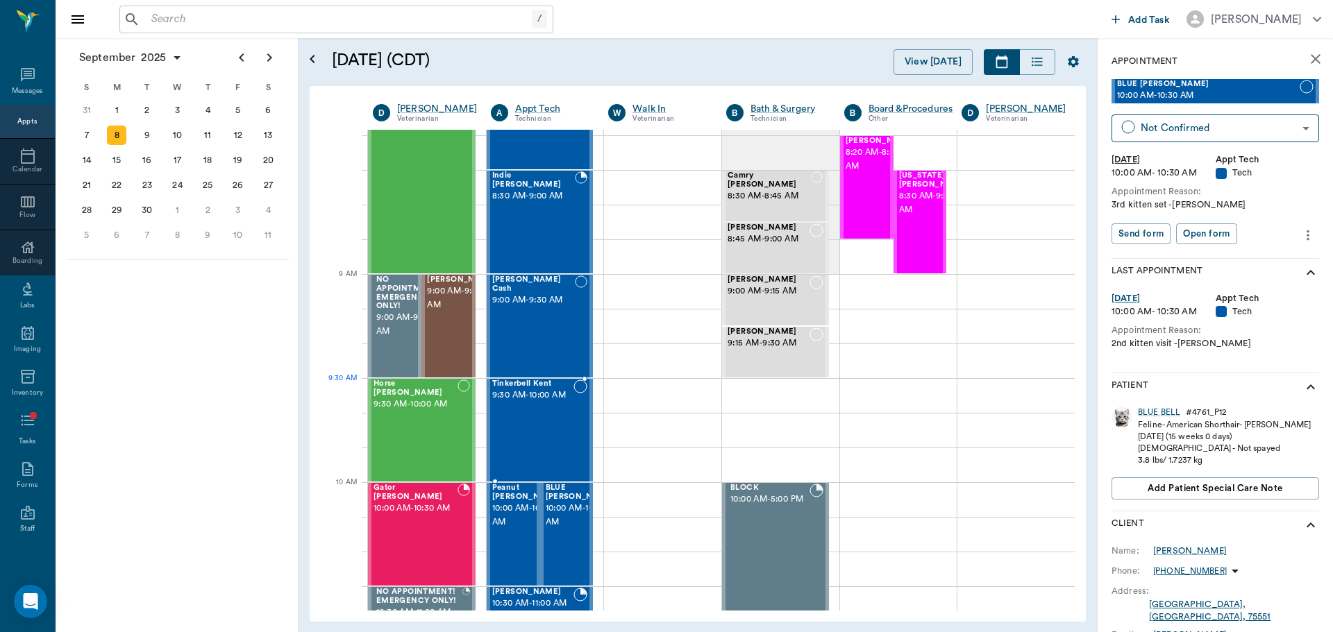
click at [552, 403] on span "9:30 AM - 10:00 AM" at bounding box center [533, 396] width 82 height 14
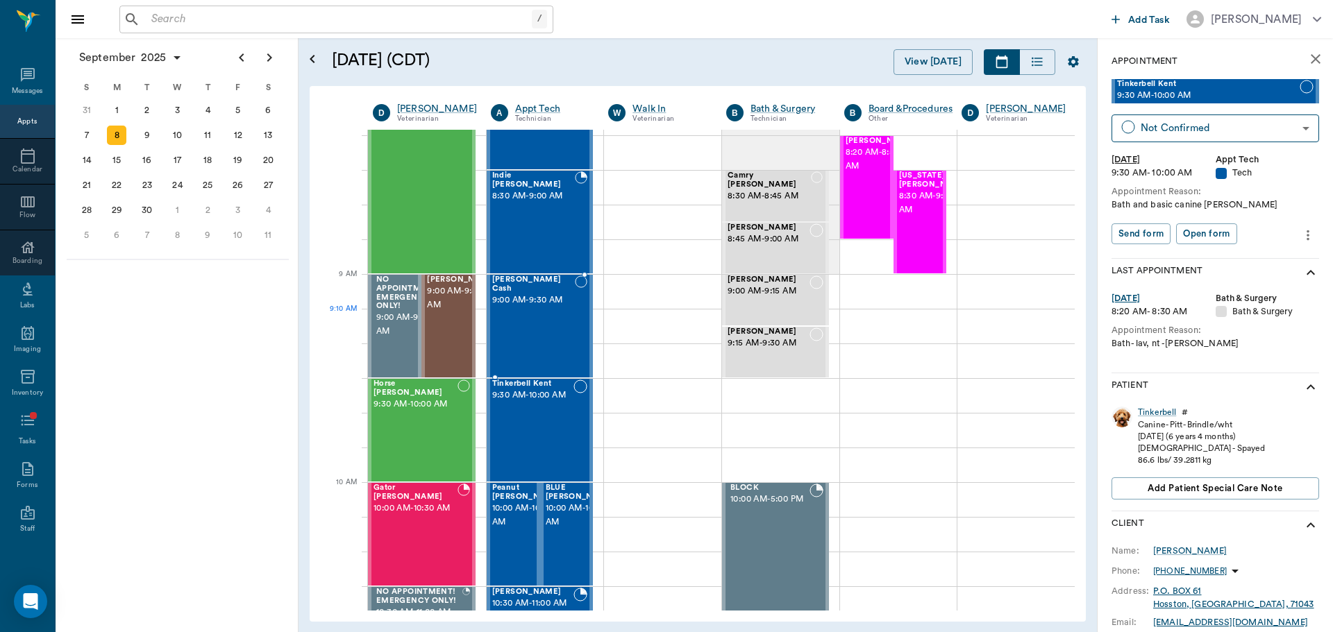
click at [532, 337] on div "[PERSON_NAME] Cash 9:00 AM - 9:30 AM" at bounding box center [533, 326] width 83 height 101
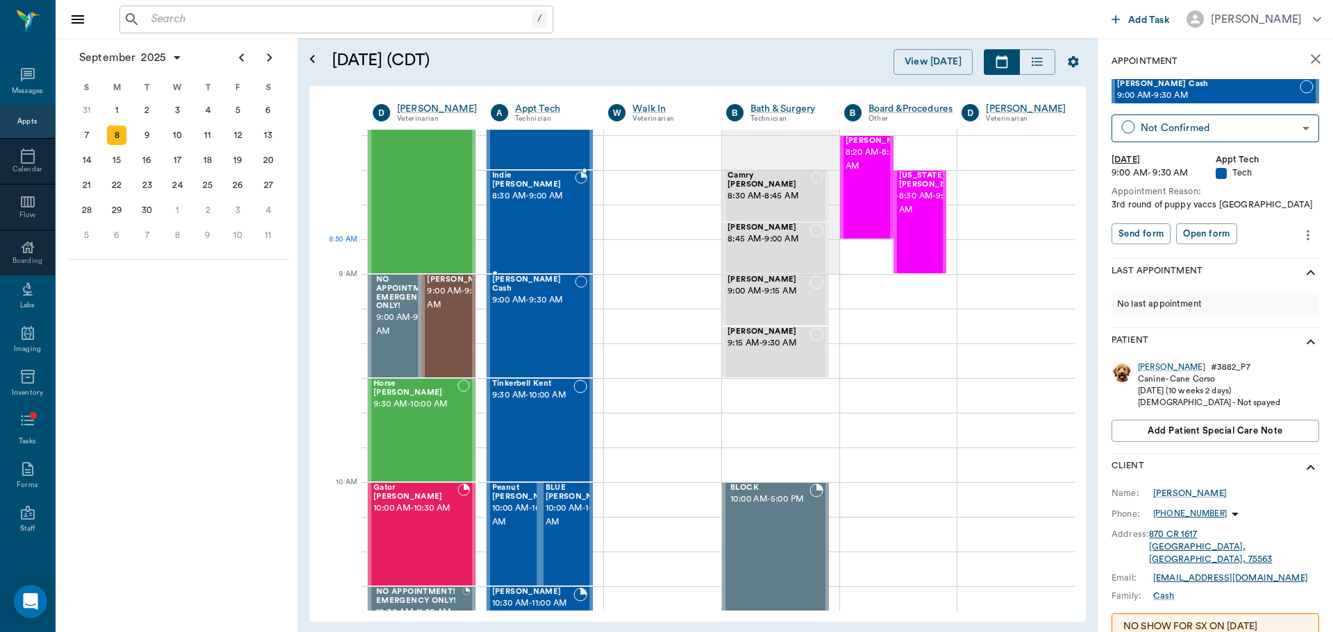
click at [545, 240] on div "Indie [PERSON_NAME] 8:30 AM - 9:00 AM" at bounding box center [533, 221] width 83 height 101
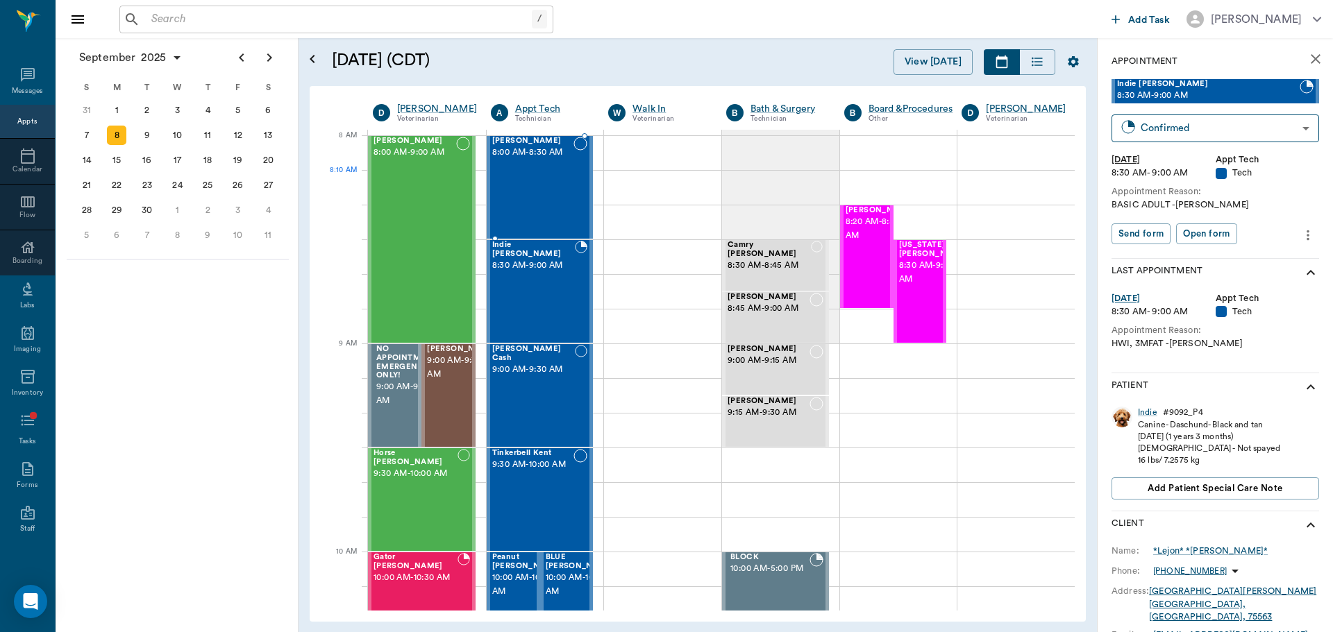
click at [533, 195] on div "[PERSON_NAME] 8:00 AM - 8:30 AM" at bounding box center [533, 187] width 82 height 101
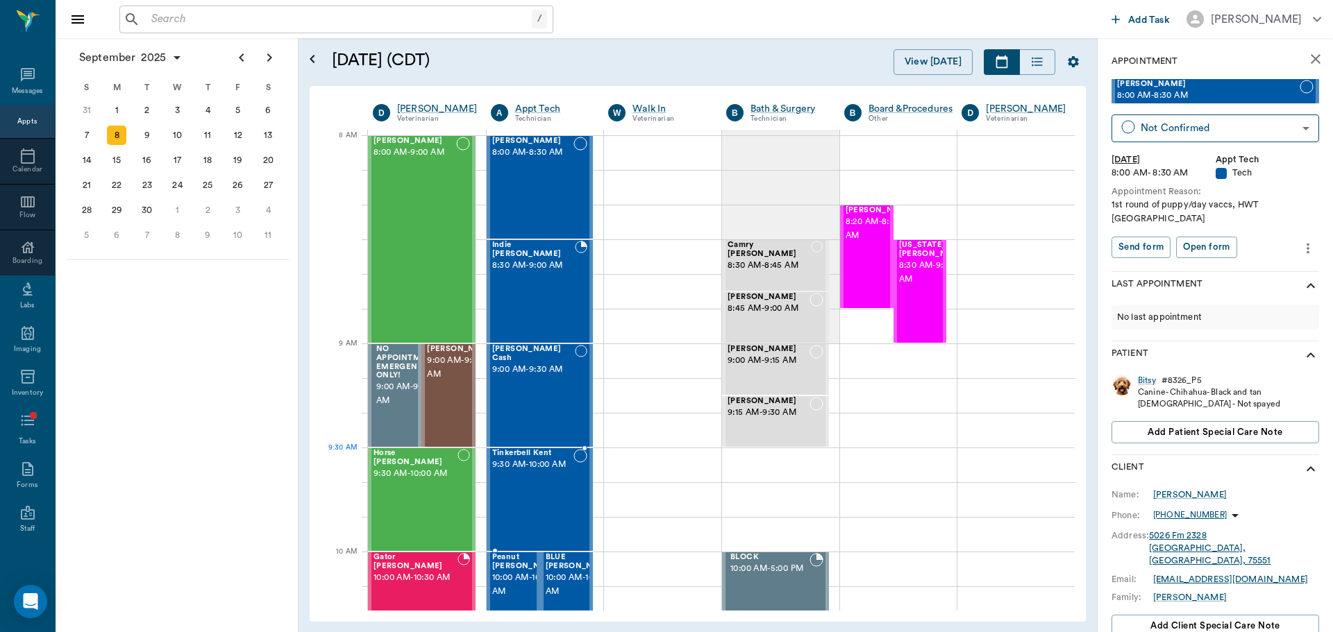
click at [542, 472] on span "9:30 AM - 10:00 AM" at bounding box center [533, 465] width 82 height 14
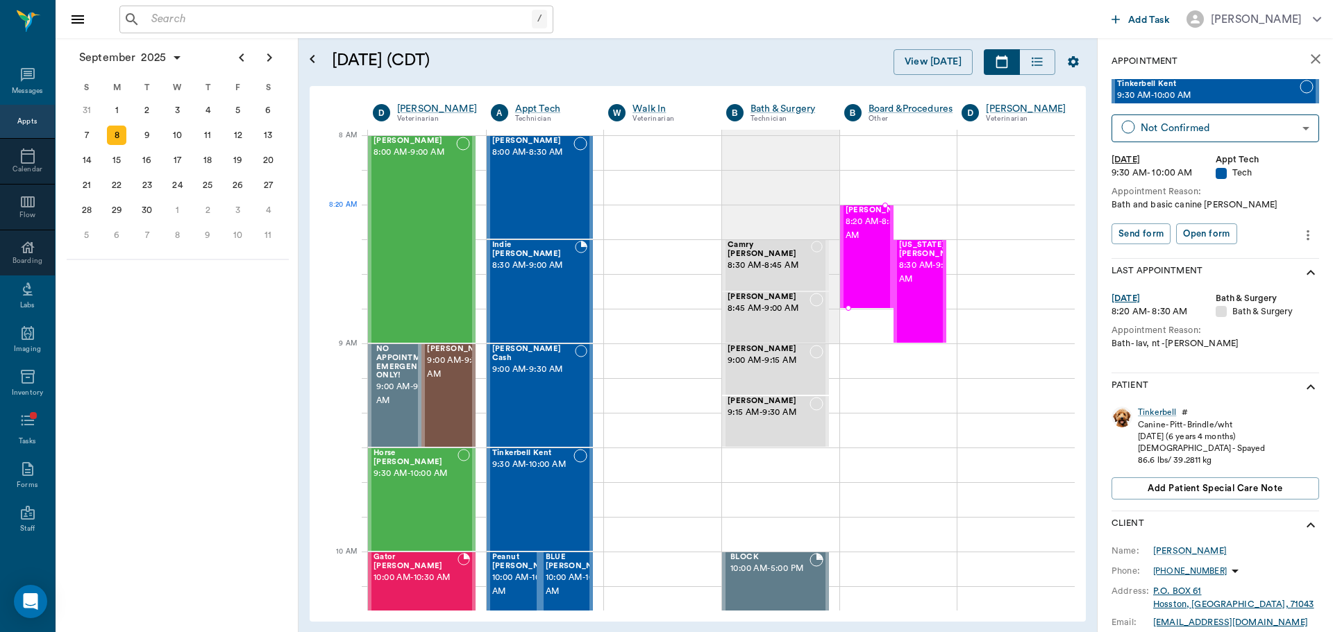
click at [867, 228] on span "8:20 AM - 8:50 AM" at bounding box center [880, 229] width 69 height 28
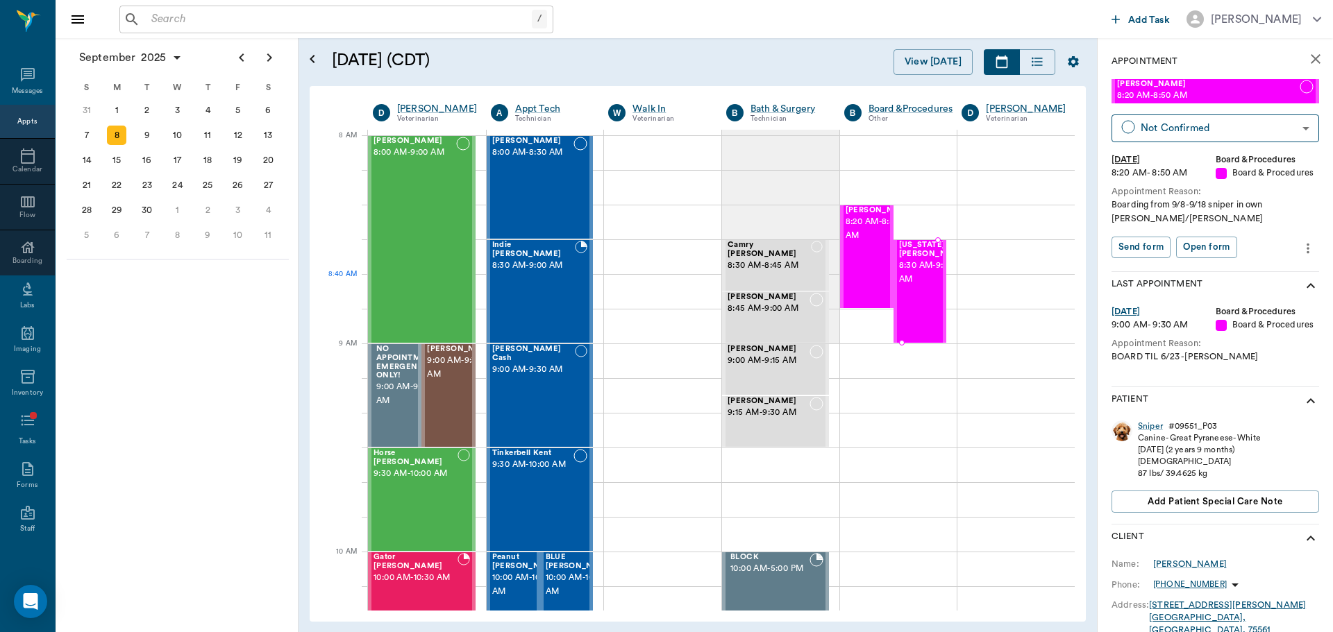
click at [899, 287] on span "8:30 AM - 9:00 AM" at bounding box center [933, 273] width 69 height 28
click at [859, 273] on div "Sniper [PERSON_NAME] 8:20 AM - 8:50 AM" at bounding box center [880, 256] width 69 height 101
